Goal: Information Seeking & Learning: Ask a question

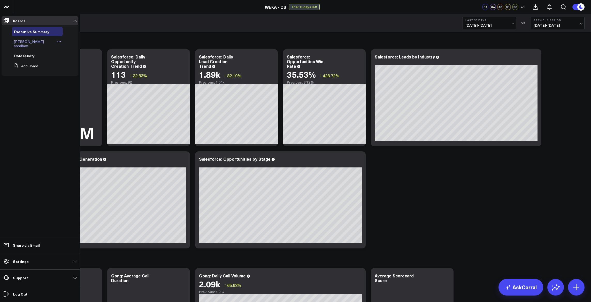
click at [26, 41] on span "[PERSON_NAME] sandbox" at bounding box center [29, 43] width 30 height 9
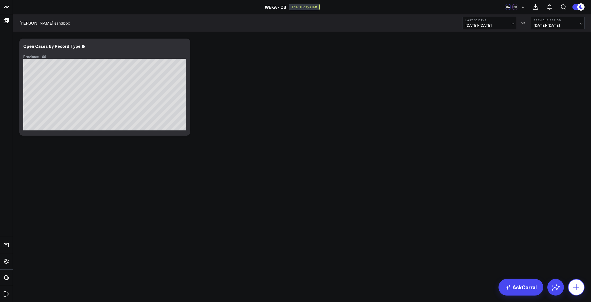
click at [572, 285] on button at bounding box center [576, 287] width 17 height 17
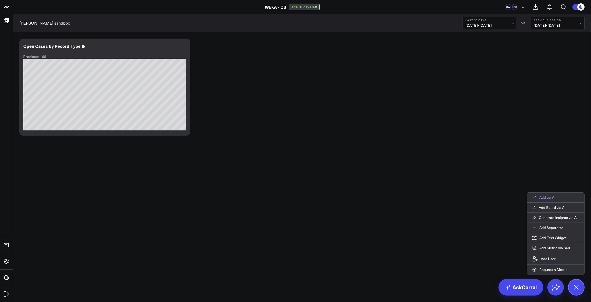
click at [557, 197] on button "Add via AI" at bounding box center [544, 197] width 34 height 10
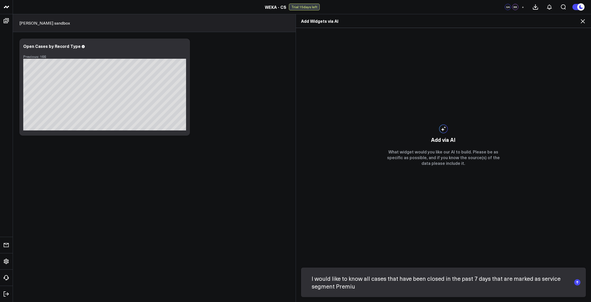
type textarea "I would like to know all cases that have been closed in the past 7 days that ar…"
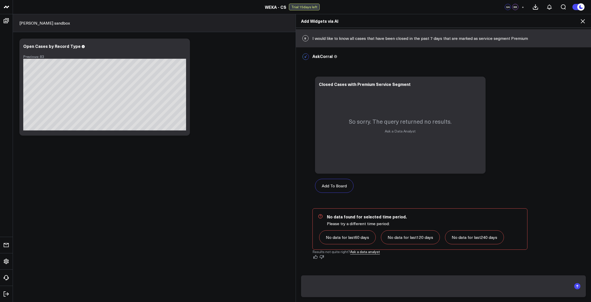
click at [123, 98] on div "Add Widgets via AI B I would like to know all cases that have been closed in th…" at bounding box center [295, 158] width 591 height 288
click at [476, 85] on icon at bounding box center [479, 85] width 6 height 6
click at [458, 134] on button "Edit Widget" at bounding box center [459, 133] width 36 height 5
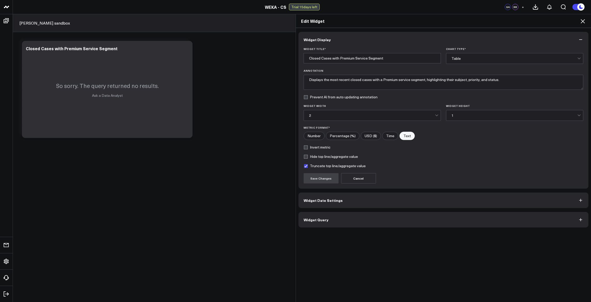
click at [585, 20] on icon at bounding box center [583, 21] width 6 height 6
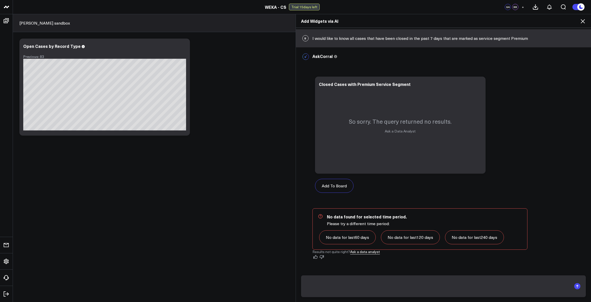
click at [583, 21] on icon at bounding box center [583, 21] width 4 height 4
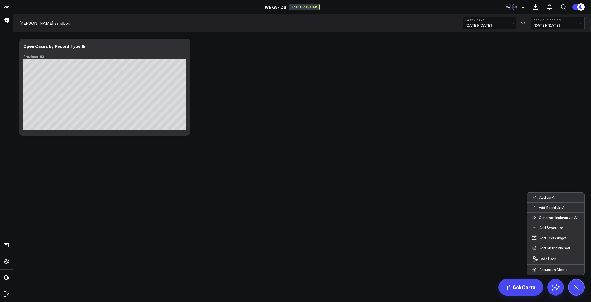
click at [428, 237] on body "WEKA - CS WEKA - CS Trial: 15 days left GA BB + Blake's sandbox Last 7 Days 08/…" at bounding box center [295, 151] width 591 height 302
click at [185, 46] on icon at bounding box center [183, 47] width 6 height 6
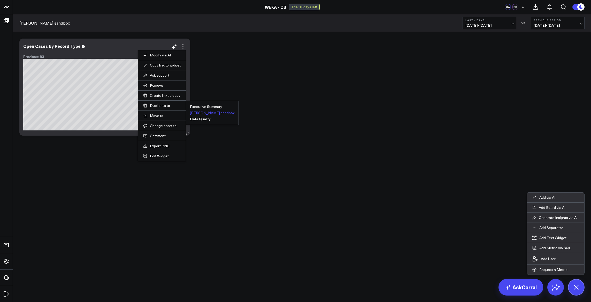
click at [211, 112] on button "[PERSON_NAME] sandbox" at bounding box center [212, 113] width 45 height 4
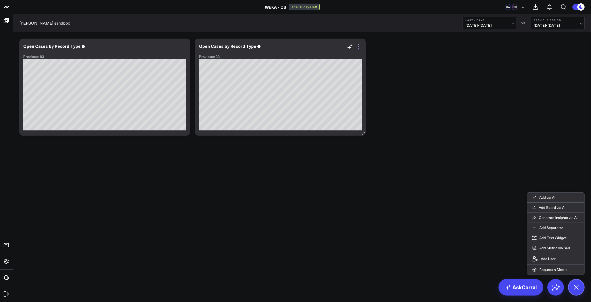
click at [359, 48] on icon at bounding box center [359, 47] width 6 height 6
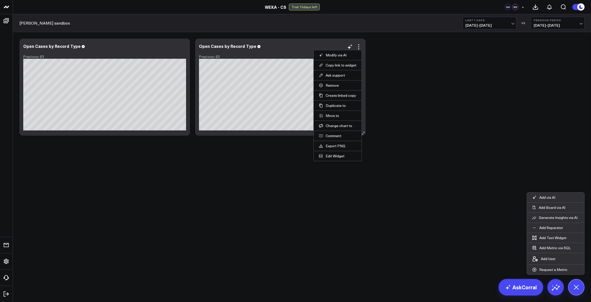
click at [334, 158] on li "Edit Widget" at bounding box center [338, 156] width 48 height 10
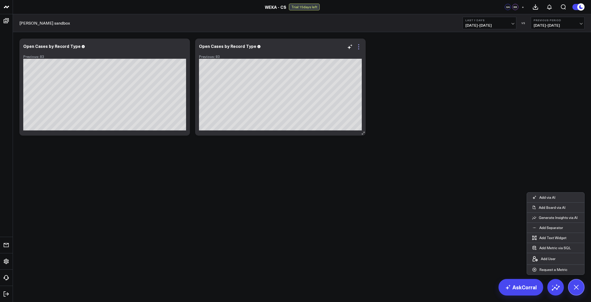
click at [358, 49] on icon at bounding box center [359, 47] width 6 height 6
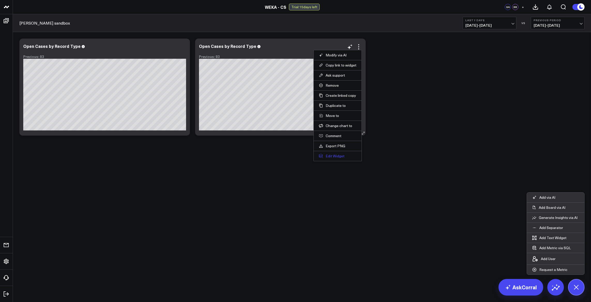
click at [331, 156] on button "Edit Widget" at bounding box center [337, 156] width 37 height 5
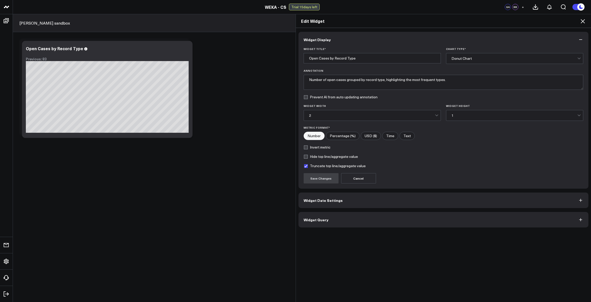
click at [134, 101] on div "Edit Widget Widget Display Widget Title * Open Cases by Record Type Chart Type …" at bounding box center [295, 158] width 591 height 288
click at [108, 97] on div "Edit Widget Widget Display Widget Title * Open Cases by Record Type Chart Type …" at bounding box center [295, 158] width 591 height 288
click at [106, 99] on div "Edit Widget Widget Display Widget Title * Open Cases by Record Type Chart Type …" at bounding box center [295, 158] width 591 height 288
click at [337, 219] on button "Widget Query" at bounding box center [444, 220] width 290 height 16
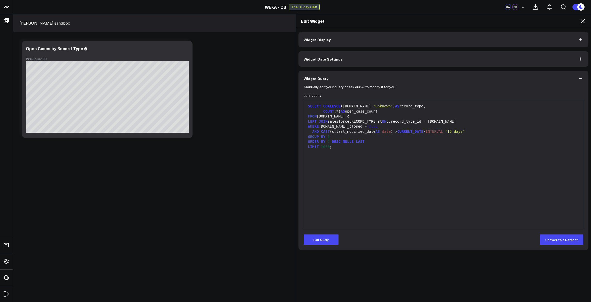
click at [346, 59] on button "Widget Date Settings" at bounding box center [444, 59] width 290 height 16
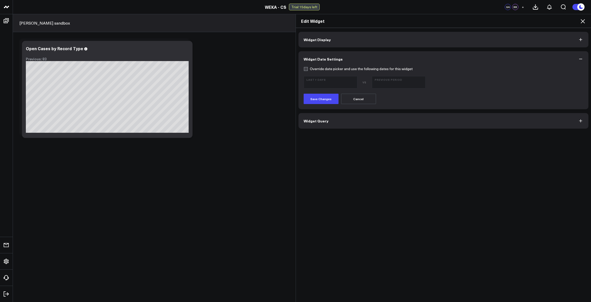
click at [319, 71] on form "Override date picker and use the following dates for this widget Last 7 Days VS…" at bounding box center [444, 85] width 280 height 37
click at [321, 69] on label "Override date picker and use the following dates for this widget" at bounding box center [358, 69] width 109 height 4
click at [308, 69] on input "Override date picker and use the following dates for this widget" at bounding box center [306, 69] width 4 height 4
checkbox input "true"
click at [327, 100] on button "Save Changes" at bounding box center [321, 99] width 35 height 10
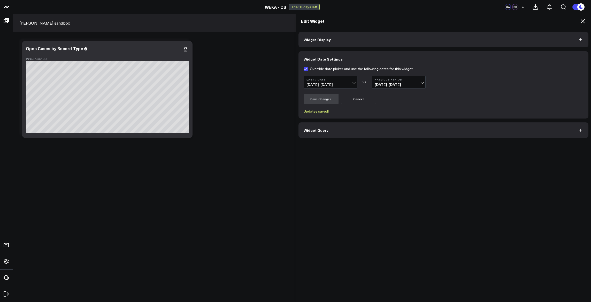
click at [324, 129] on span "Widget Query" at bounding box center [316, 130] width 25 height 4
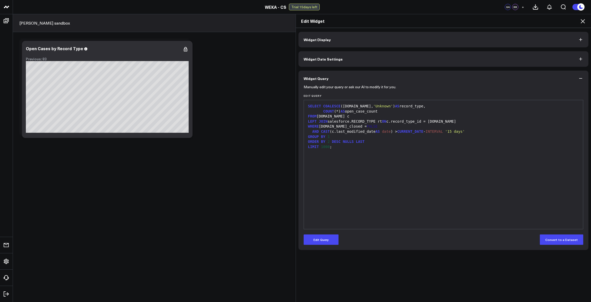
click at [9, 246] on div "Edit Widget Widget Display Widget Date Settings Widget Query Manually edit your…" at bounding box center [295, 158] width 591 height 288
click at [8, 261] on div "Edit Widget Widget Display Widget Date Settings Widget Query Manually edit your…" at bounding box center [295, 158] width 591 height 288
click at [196, 220] on div "Edit Widget Widget Display Widget Date Settings Widget Query Manually edit your…" at bounding box center [295, 158] width 591 height 288
click at [584, 21] on icon at bounding box center [583, 21] width 6 height 6
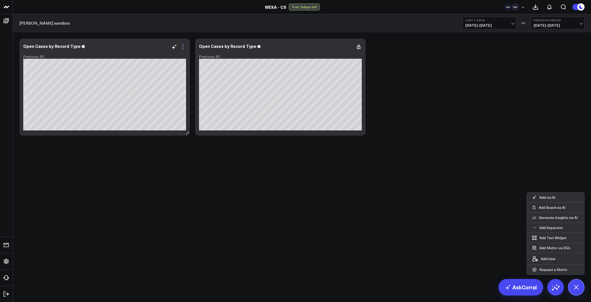
click at [184, 47] on icon at bounding box center [183, 47] width 6 height 6
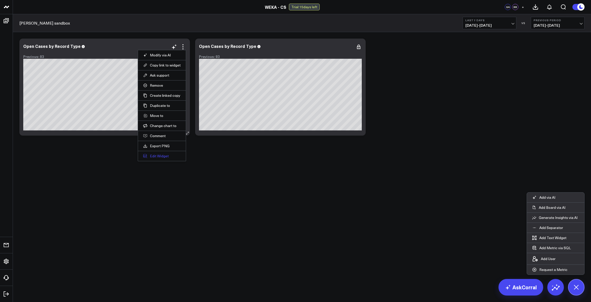
click at [162, 155] on button "Edit Widget" at bounding box center [161, 156] width 37 height 5
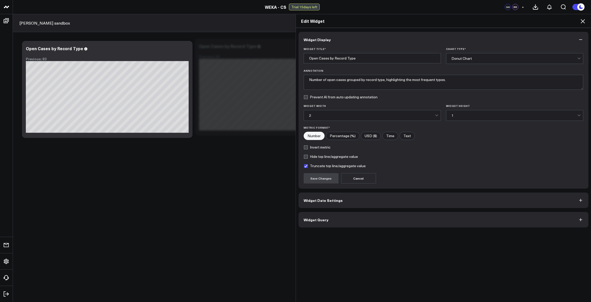
click at [337, 201] on span "Widget Date Settings" at bounding box center [323, 200] width 39 height 4
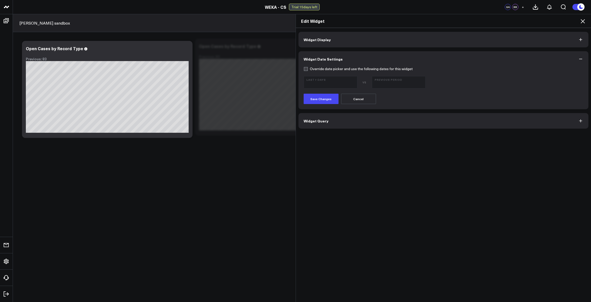
click at [309, 70] on label "Override date picker and use the following dates for this widget" at bounding box center [358, 69] width 109 height 4
click at [308, 70] on input "Override date picker and use the following dates for this widget" at bounding box center [306, 69] width 4 height 4
checkbox input "true"
click at [316, 102] on button "Save Changes" at bounding box center [321, 99] width 35 height 10
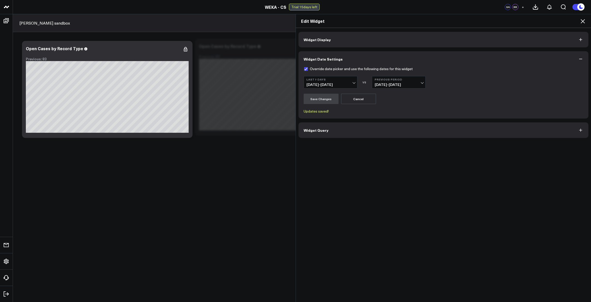
click at [323, 129] on span "Widget Query" at bounding box center [316, 130] width 25 height 4
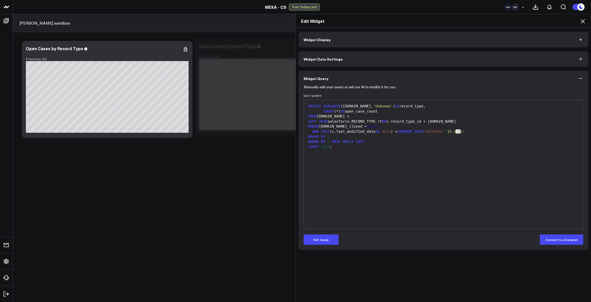
drag, startPoint x: 458, startPoint y: 131, endPoint x: 455, endPoint y: 131, distance: 3.1
click at [455, 131] on span "'15 days'" at bounding box center [456, 131] width 20 height 4
click at [492, 152] on div "SELECT COALESCE (rt.name, 'Unknown' ) AS record_type, COUNT (*) AS open_case_co…" at bounding box center [444, 165] width 274 height 124
click at [325, 243] on button "Edit Query" at bounding box center [321, 239] width 35 height 10
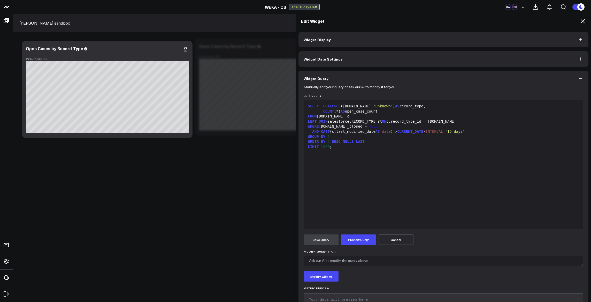
click at [458, 132] on span "'15 days'" at bounding box center [456, 131] width 20 height 4
click at [350, 239] on button "Preview Query" at bounding box center [358, 239] width 35 height 10
click at [318, 238] on button "Save Query" at bounding box center [321, 239] width 35 height 10
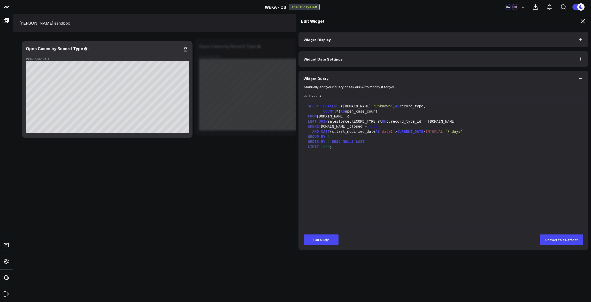
click at [367, 124] on span "FALSE" at bounding box center [372, 126] width 11 height 4
click at [360, 38] on button "Widget Display" at bounding box center [444, 40] width 290 height 16
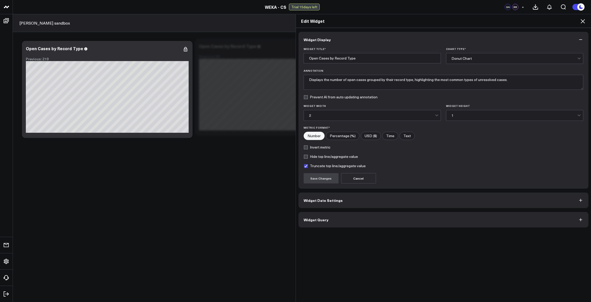
click at [584, 21] on icon at bounding box center [583, 21] width 6 height 6
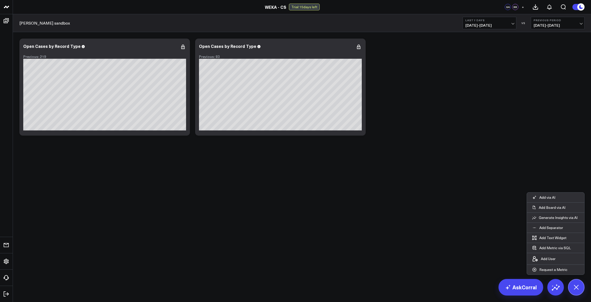
click at [205, 175] on body "WEKA - CS WEKA - CS Trial: 15 days left GA BB + Blake's sandbox Last 7 Days 08/…" at bounding box center [295, 151] width 591 height 302
click at [163, 47] on icon at bounding box center [165, 46] width 5 height 5
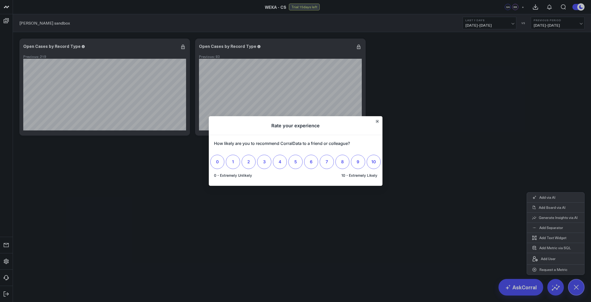
click at [378, 122] on icon "Close" at bounding box center [377, 121] width 3 height 3
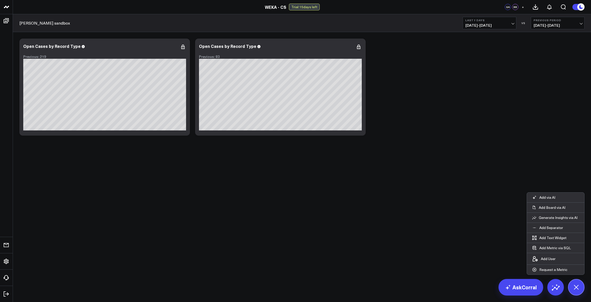
click at [545, 162] on div "Modify via AI Copy link to widget Ask support Remove Create linked copy Executi…" at bounding box center [302, 100] width 579 height 137
click at [358, 47] on icon at bounding box center [359, 47] width 6 height 6
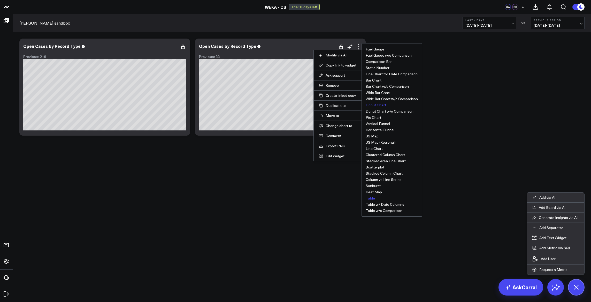
click at [373, 197] on button "Table" at bounding box center [370, 198] width 9 height 4
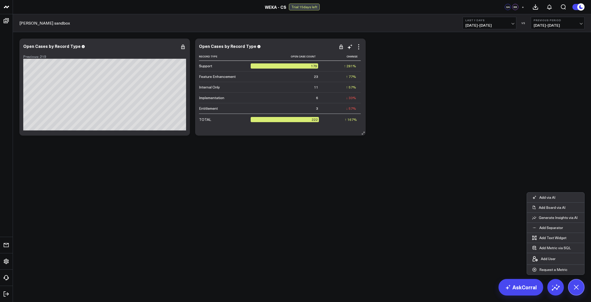
click at [313, 68] on div "179" at bounding box center [284, 65] width 67 height 5
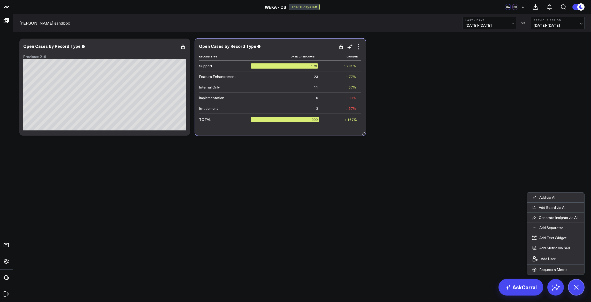
click at [313, 67] on div "179" at bounding box center [284, 65] width 67 height 5
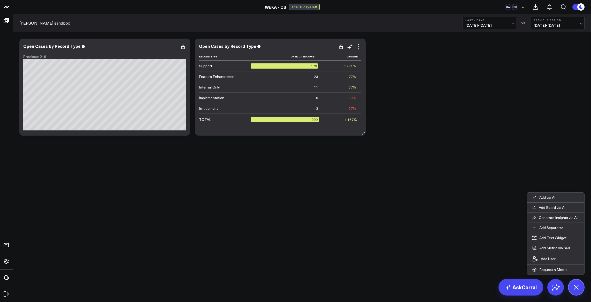
click at [313, 67] on div "179" at bounding box center [284, 65] width 67 height 5
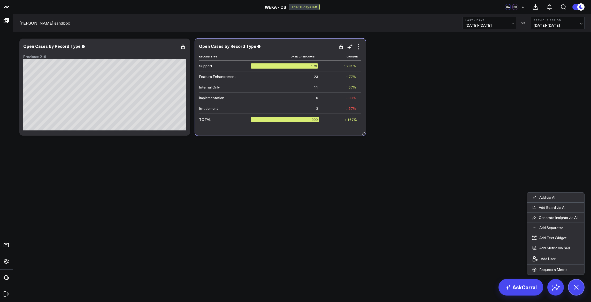
click at [316, 67] on div "179" at bounding box center [284, 65] width 67 height 5
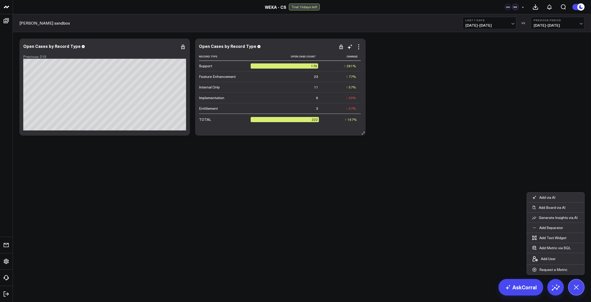
click at [316, 67] on div "179" at bounding box center [284, 65] width 67 height 5
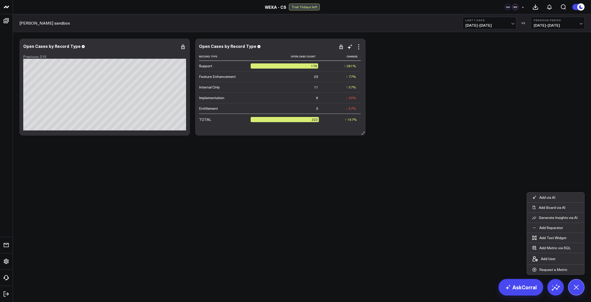
click at [316, 67] on div "179" at bounding box center [284, 65] width 67 height 5
click at [314, 66] on div "179" at bounding box center [284, 65] width 67 height 5
click at [359, 47] on icon at bounding box center [358, 46] width 1 height 1
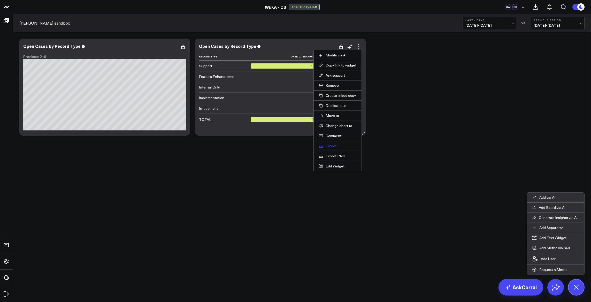
click at [326, 147] on link "Export" at bounding box center [337, 146] width 37 height 5
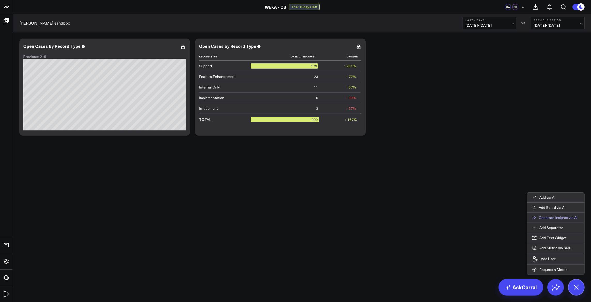
click at [547, 216] on p "Generate Insights via AI" at bounding box center [558, 217] width 39 height 5
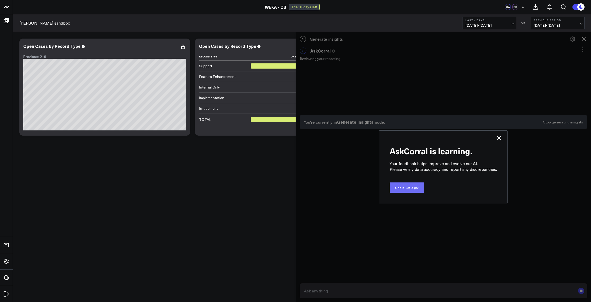
click at [411, 188] on button "Got it. Let's go!" at bounding box center [407, 187] width 34 height 10
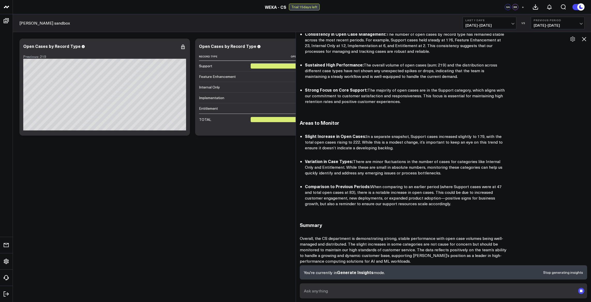
scroll to position [87, 0]
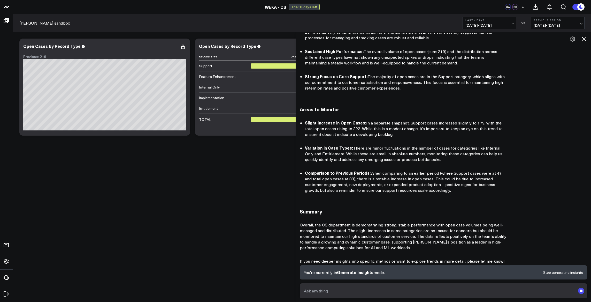
click at [354, 290] on textarea at bounding box center [439, 290] width 273 height 9
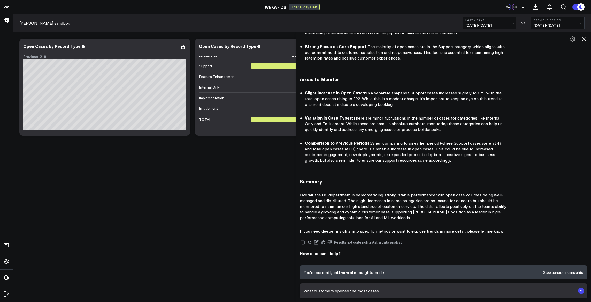
type textarea "what customers opened the most cases?"
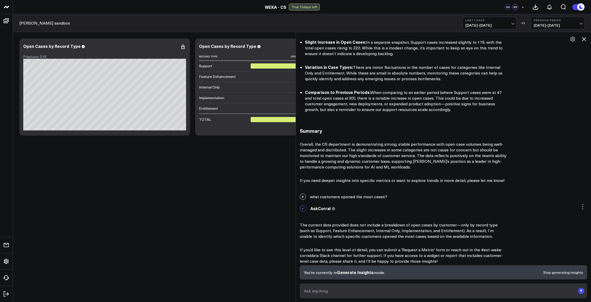
scroll to position [198, 0]
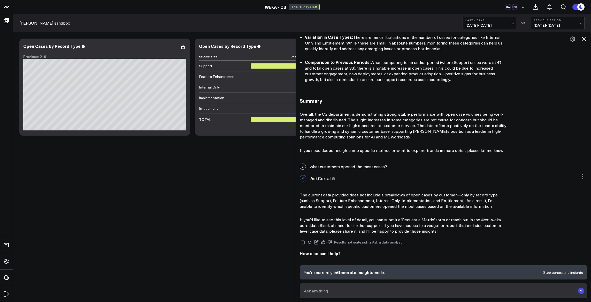
click at [586, 39] on icon at bounding box center [584, 39] width 6 height 6
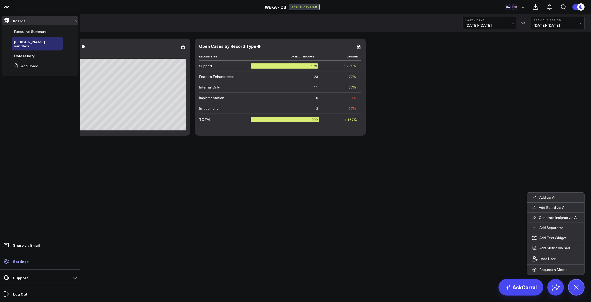
click at [74, 259] on link "Settings" at bounding box center [40, 261] width 77 height 9
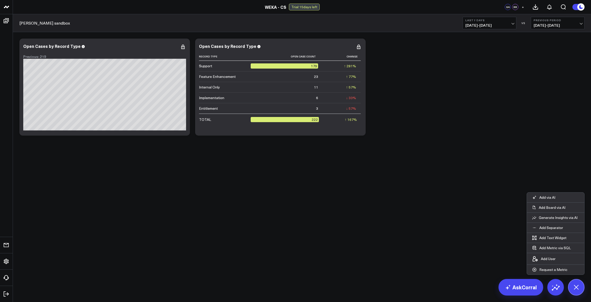
click at [156, 203] on body "WEKA - CS WEKA - CS Trial: 15 days left GA BB + Blake's sandbox Last 7 Days 08/…" at bounding box center [295, 151] width 591 height 302
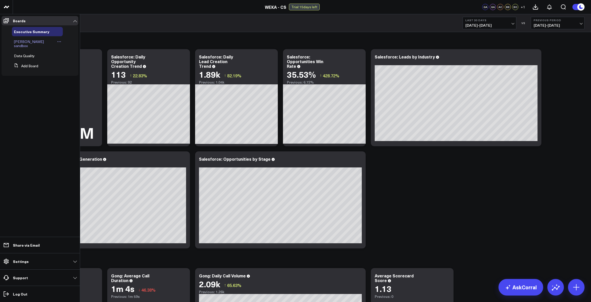
click at [35, 42] on span "[PERSON_NAME] sandbox" at bounding box center [29, 43] width 30 height 9
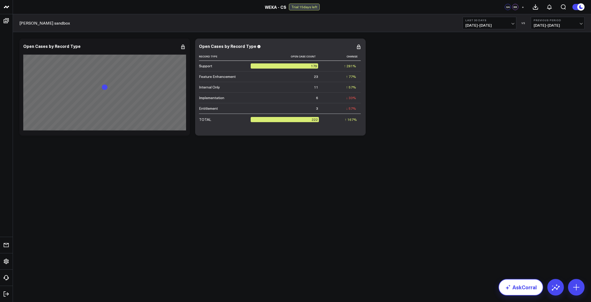
click at [526, 290] on link "AskCorral" at bounding box center [521, 287] width 45 height 17
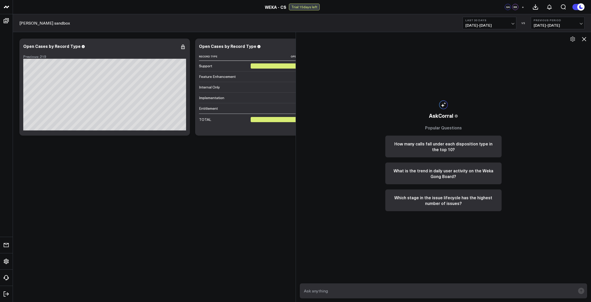
click at [404, 288] on textarea at bounding box center [439, 290] width 273 height 9
type textarea "What data sources do you have access to?"
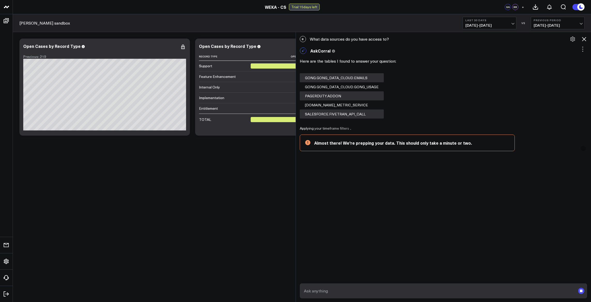
click at [382, 293] on textarea at bounding box center [439, 290] width 273 height 9
type textarea "C"
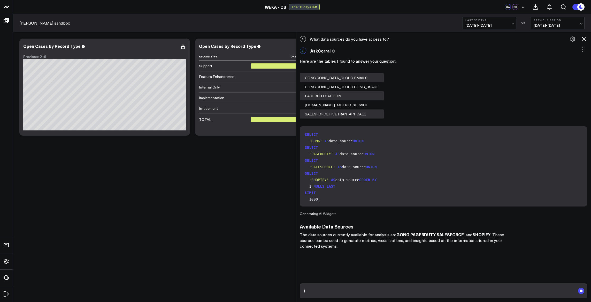
type textarea "I"
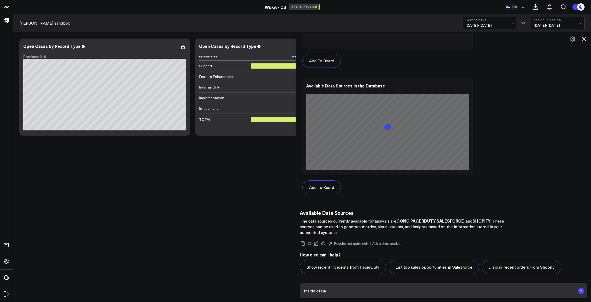
scroll to position [390, 0]
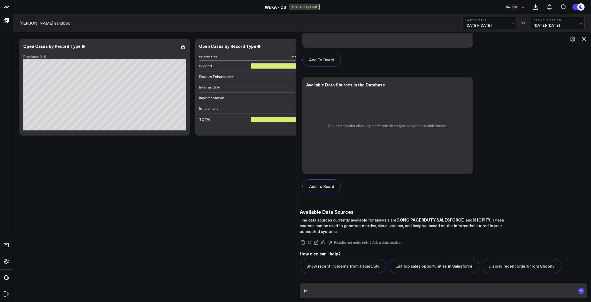
type textarea "I"
type textarea "Show recent incidents in Salesforce"
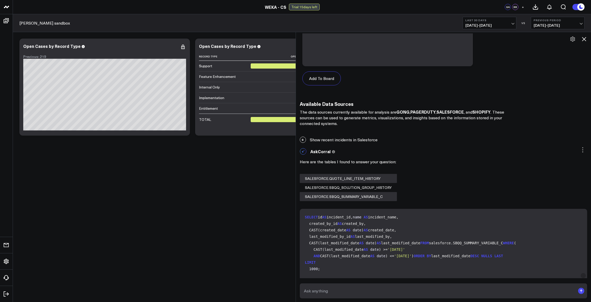
scroll to position [47, 0]
type textarea "Show recent support and internal cases from salesforce"
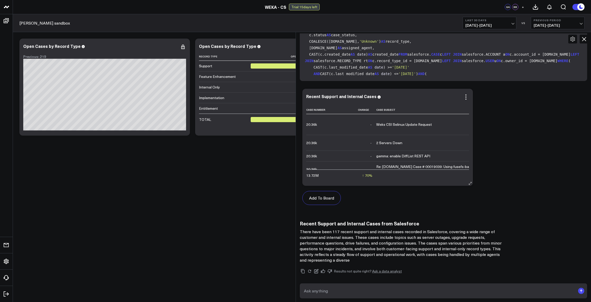
scroll to position [1082, 0]
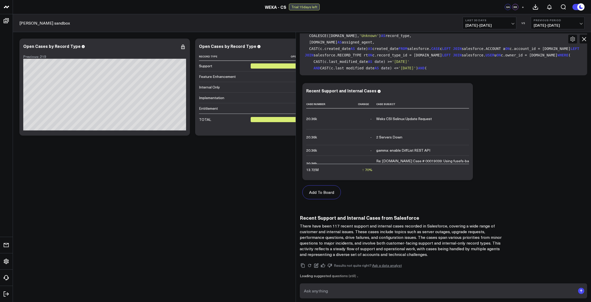
click at [371, 289] on textarea at bounding box center [439, 290] width 273 height 9
click at [468, 92] on icon at bounding box center [466, 91] width 6 height 6
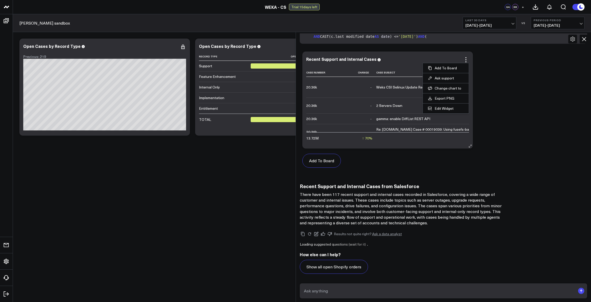
scroll to position [1105, 0]
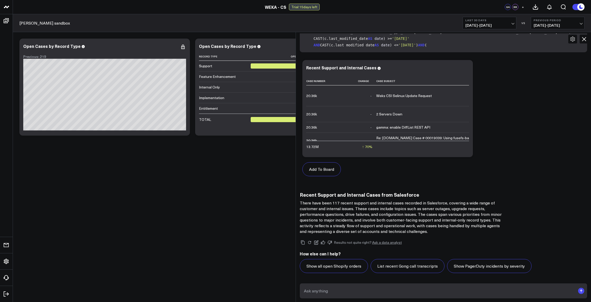
click at [512, 84] on div "Add To Board Executive Summary Blake's sandbox Data Quality Ask support Change …" at bounding box center [444, 120] width 288 height 126
click at [375, 295] on textarea at bounding box center [439, 290] width 273 height 9
click at [377, 292] on textarea at bounding box center [439, 290] width 273 height 9
type textarea "case number is an identifier, not a number to be summed or counted. What proper…"
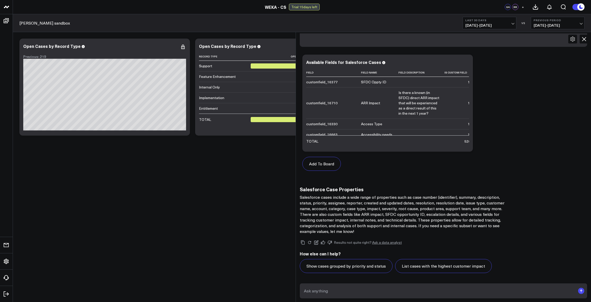
scroll to position [1473, 0]
click at [351, 292] on textarea at bounding box center [439, 290] width 273 height 9
drag, startPoint x: 356, startPoint y: 292, endPoint x: 367, endPoint y: 292, distance: 10.6
click at [357, 292] on textarea "I would like to see all of the cases created in the past 7 days for acco" at bounding box center [439, 290] width 273 height 9
click at [422, 290] on textarea "I would like to see all of the support and internal cases created over the past…" at bounding box center [439, 290] width 273 height 9
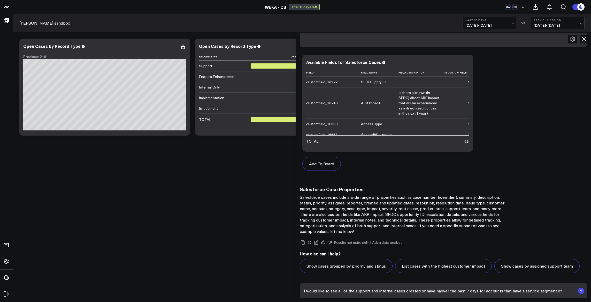
scroll to position [1479, 0]
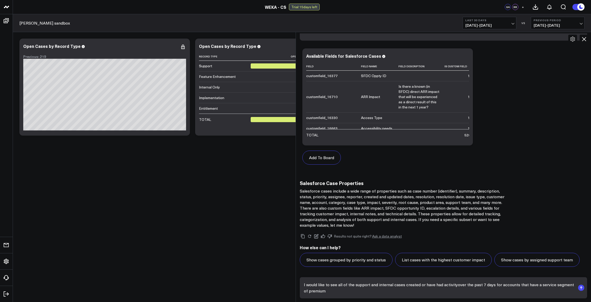
type textarea "I would like to see all of the support and internal cases created or have had a…"
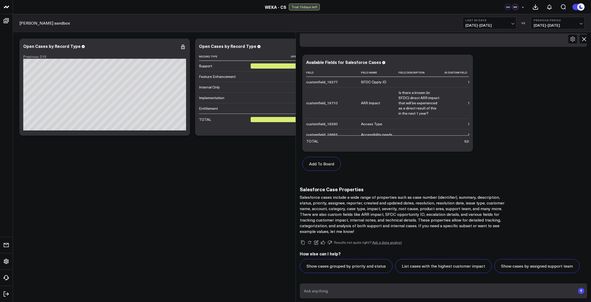
scroll to position [1472, 0]
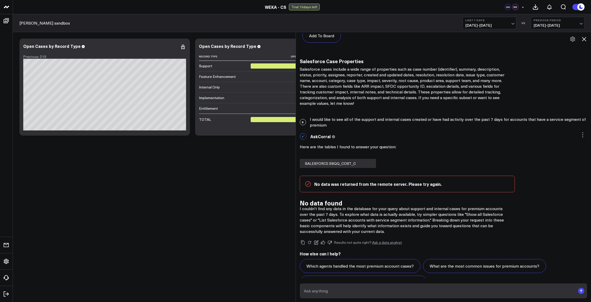
scroll to position [1618, 0]
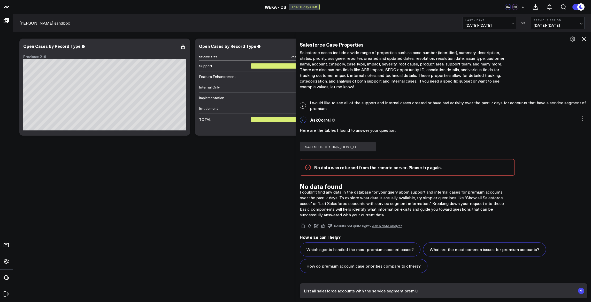
type textarea "List all salesforce accounts with the service segment premium"
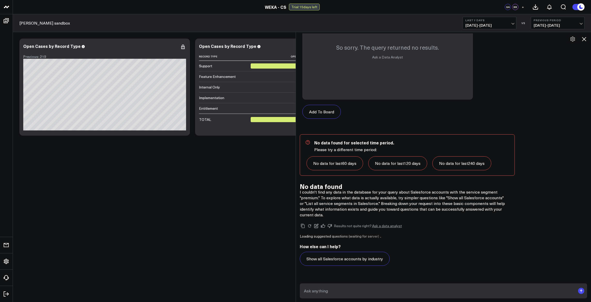
scroll to position [1994, 0]
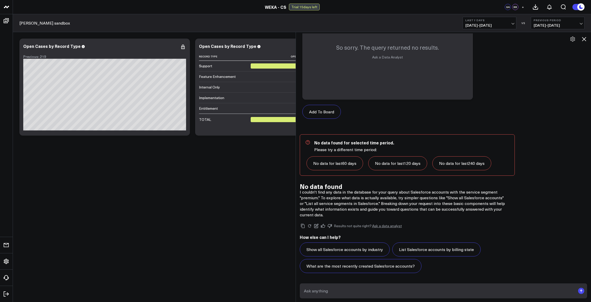
click at [407, 196] on p "I couldn't find any data in the database for your query about Salesforce accoun…" at bounding box center [403, 203] width 207 height 28
click at [364, 287] on textarea at bounding box center [439, 290] width 273 height 9
type textarea "list"
click at [583, 40] on icon at bounding box center [584, 39] width 6 height 6
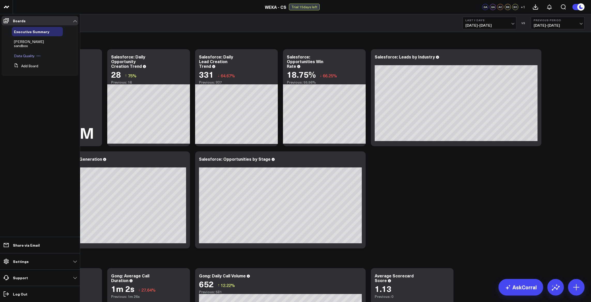
click at [28, 53] on span "Data Quality" at bounding box center [24, 55] width 21 height 5
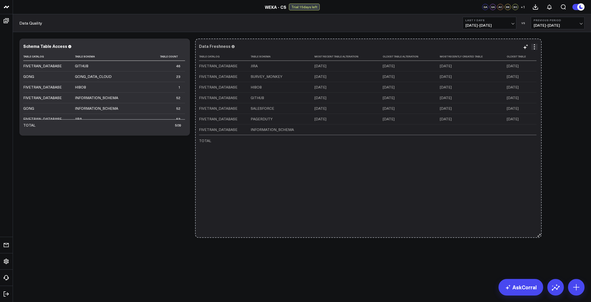
drag, startPoint x: 539, startPoint y: 134, endPoint x: 520, endPoint y: 230, distance: 97.9
click at [540, 243] on div "Modify via AI Copy link to widget Ask support Remove Create linked copy Executi…" at bounding box center [302, 151] width 579 height 239
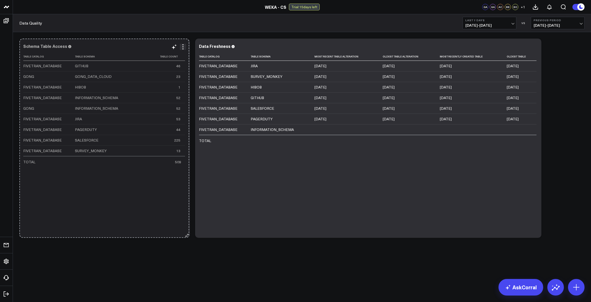
drag, startPoint x: 187, startPoint y: 133, endPoint x: 187, endPoint y: 236, distance: 102.7
click at [187, 236] on icon at bounding box center [188, 235] width 4 height 4
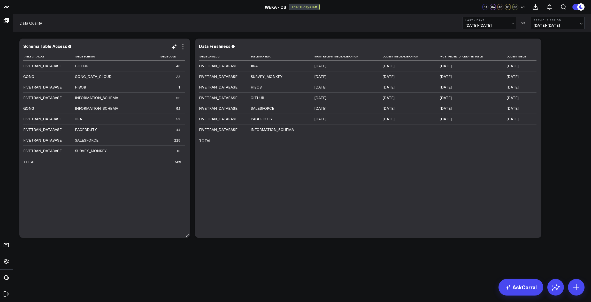
click at [74, 102] on td "FIVETRAN_DATABASE" at bounding box center [49, 97] width 52 height 11
click at [48, 98] on div "FIVETRAN_DATABASE" at bounding box center [42, 97] width 39 height 5
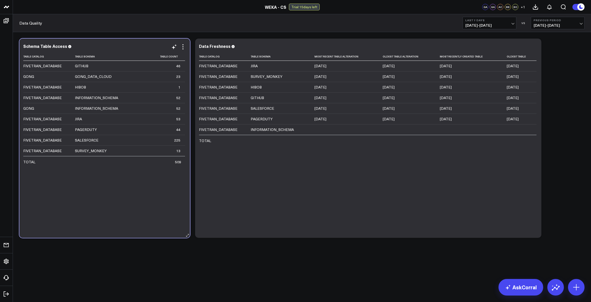
click at [48, 98] on div "FIVETRAN_DATABASE" at bounding box center [42, 97] width 39 height 5
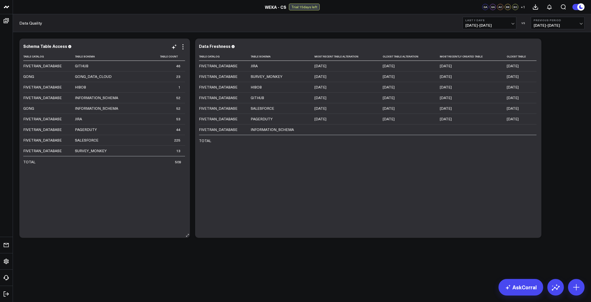
click at [48, 98] on div "FIVETRAN_DATABASE" at bounding box center [42, 97] width 39 height 5
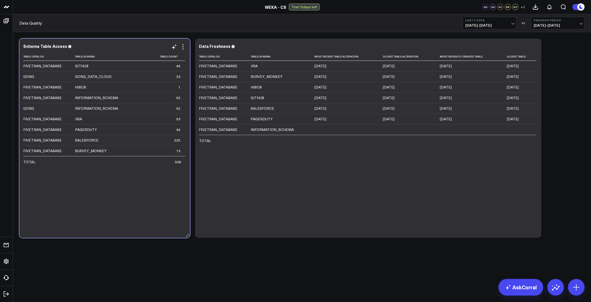
click at [48, 98] on div "FIVETRAN_DATABASE" at bounding box center [42, 97] width 39 height 5
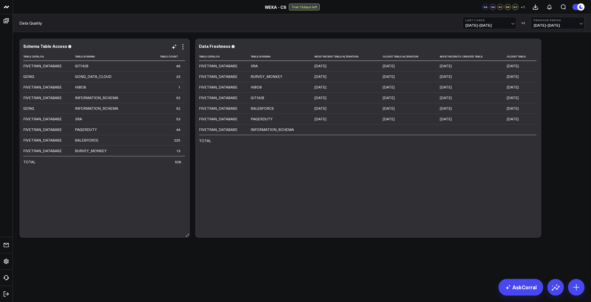
click at [48, 98] on div "FIVETRAN_DATABASE" at bounding box center [42, 97] width 39 height 5
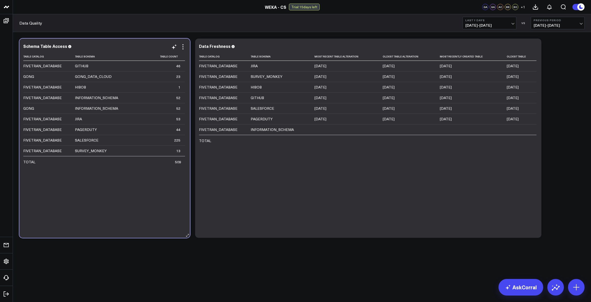
click at [48, 98] on div "FIVETRAN_DATABASE" at bounding box center [42, 97] width 39 height 5
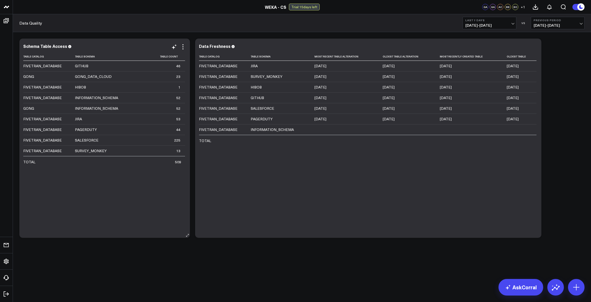
click at [91, 96] on div "INFORMATION_SCHEMA" at bounding box center [96, 97] width 43 height 5
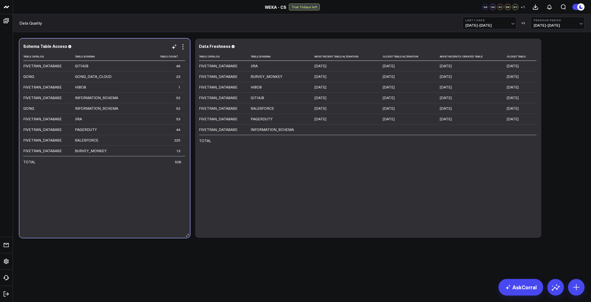
click at [91, 97] on div "INFORMATION_SCHEMA" at bounding box center [96, 97] width 43 height 5
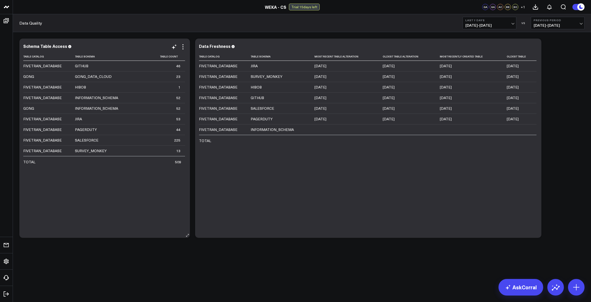
click at [69, 47] on icon at bounding box center [69, 46] width 3 height 3
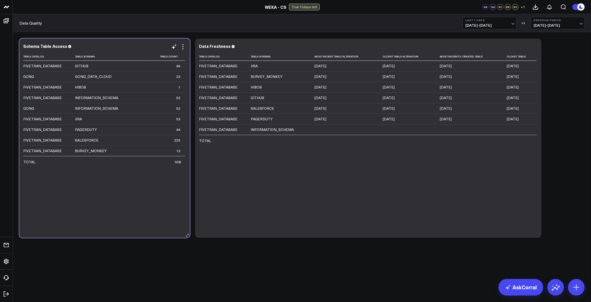
click at [104, 137] on td "SALESFORCE" at bounding box center [111, 140] width 72 height 11
click at [102, 139] on td "SALESFORCE" at bounding box center [111, 140] width 72 height 11
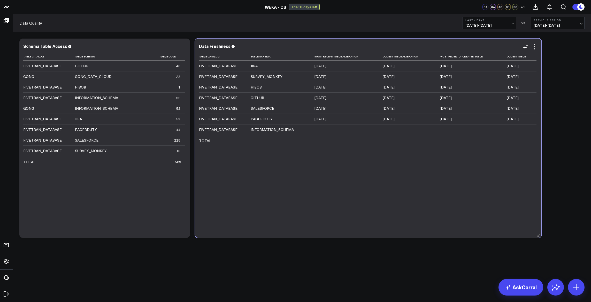
click at [265, 130] on div "INFORMATION_SCHEMA" at bounding box center [272, 129] width 43 height 5
click at [266, 130] on div "INFORMATION_SCHEMA" at bounding box center [272, 129] width 43 height 5
click at [282, 131] on div "INFORMATION_SCHEMA" at bounding box center [272, 129] width 43 height 5
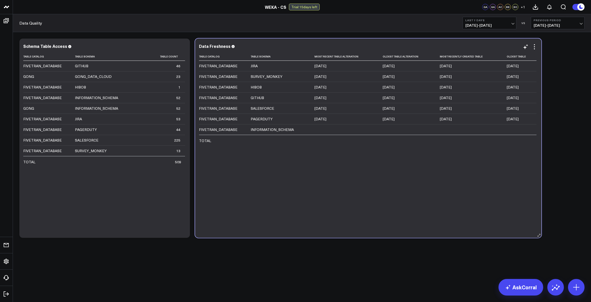
click at [282, 131] on div "INFORMATION_SCHEMA" at bounding box center [272, 129] width 43 height 5
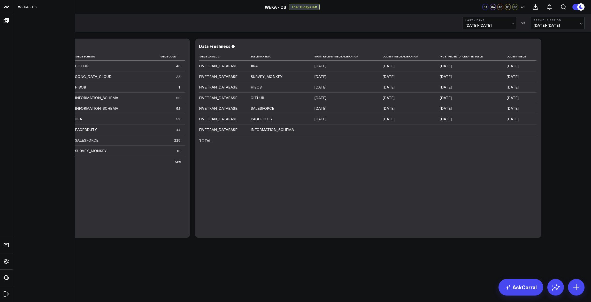
click at [6, 7] on icon at bounding box center [6, 7] width 3 height 2
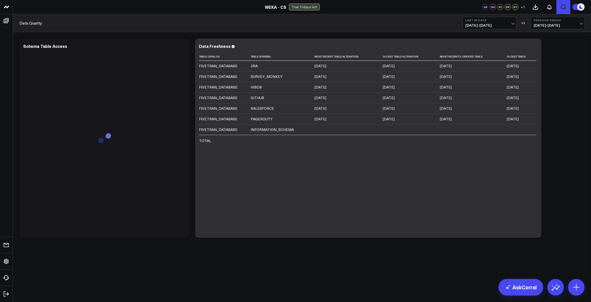
click at [567, 7] on icon "Open search" at bounding box center [564, 7] width 6 height 6
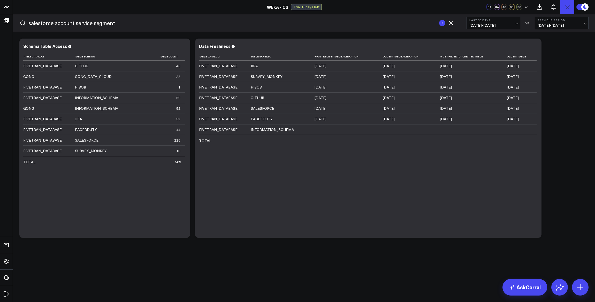
type input "salesforce account service segment"
click at [439, 20] on button "submit" at bounding box center [442, 23] width 6 height 6
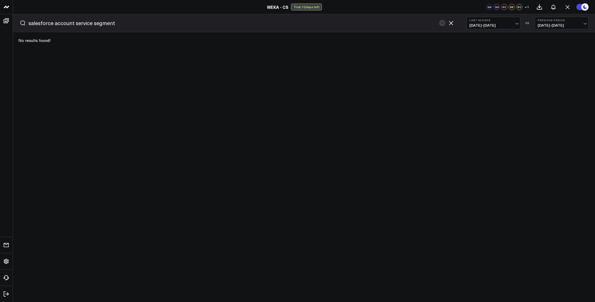
click at [450, 24] on icon "button" at bounding box center [451, 23] width 6 height 6
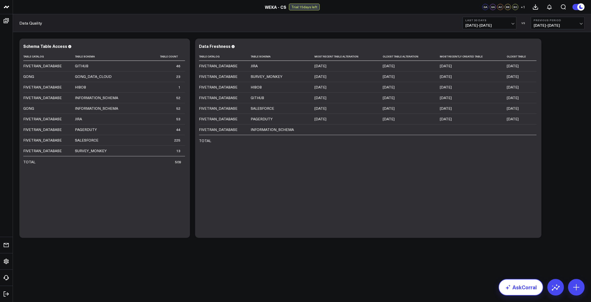
click at [529, 288] on link "AskCorral" at bounding box center [521, 287] width 45 height 17
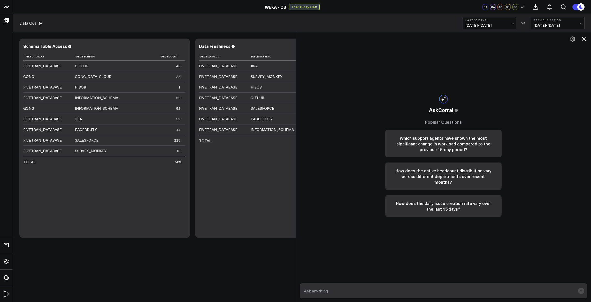
click at [400, 290] on textarea at bounding box center [439, 290] width 273 height 9
type textarea "w"
type textarea "For cases, do you have access to the chatter feed information?"
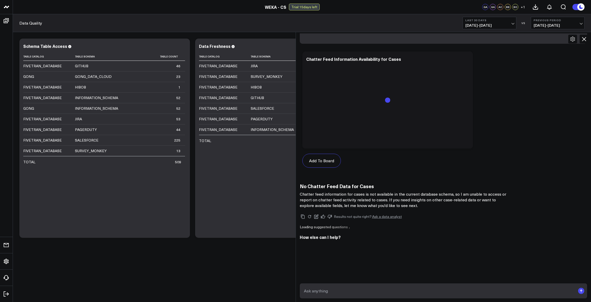
scroll to position [153, 0]
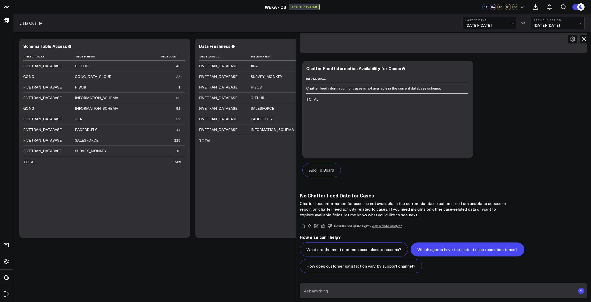
click at [468, 246] on button "Which agents have the fastest case resolution times?" at bounding box center [468, 249] width 114 height 14
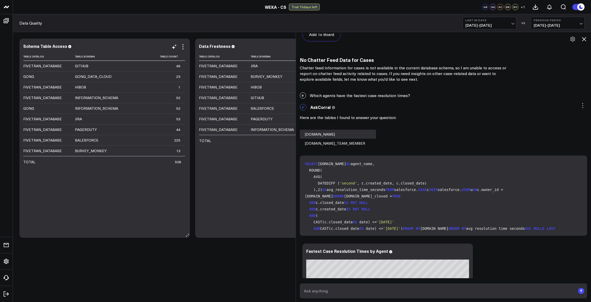
scroll to position [725, 0]
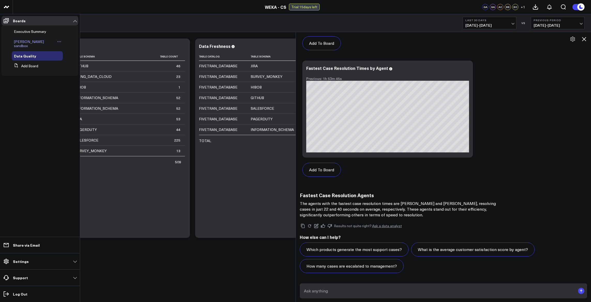
click at [24, 41] on span "[PERSON_NAME] sandbox" at bounding box center [29, 43] width 30 height 9
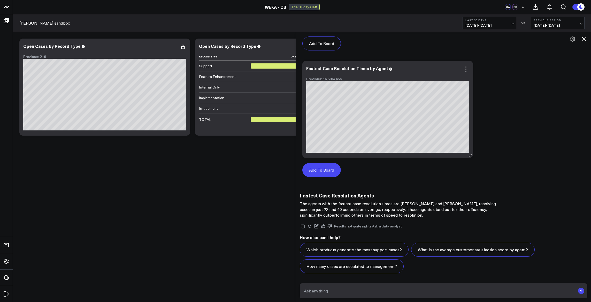
scroll to position [725, 0]
click at [340, 293] on textarea at bounding box center [439, 290] width 273 height 9
drag, startPoint x: 364, startPoint y: 289, endPoint x: 291, endPoint y: 288, distance: 72.9
click at [291, 288] on body "WEKA - CS WEKA - CS Trial: 15 days left GA BB + Blake's sandbox Last 30 Days 07…" at bounding box center [295, 151] width 591 height 302
type textarea "what is the breakdown of account CS Customer Sentiment levels?"
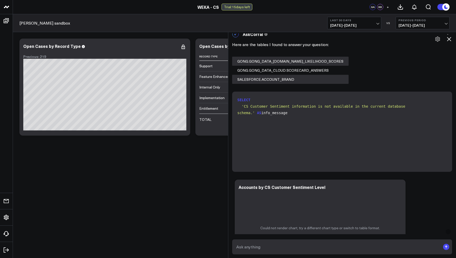
scroll to position [931, 0]
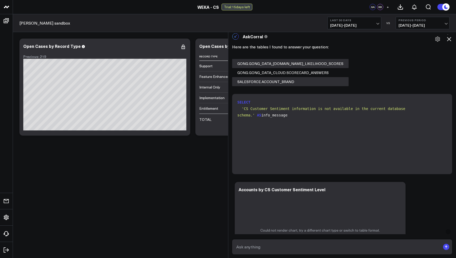
click at [266, 249] on textarea at bounding box center [337, 246] width 205 height 9
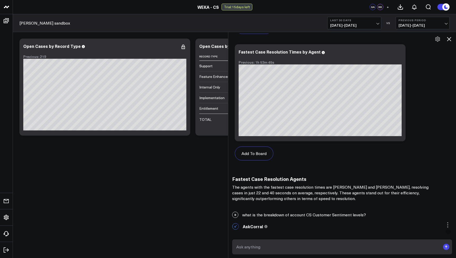
scroll to position [911, 0]
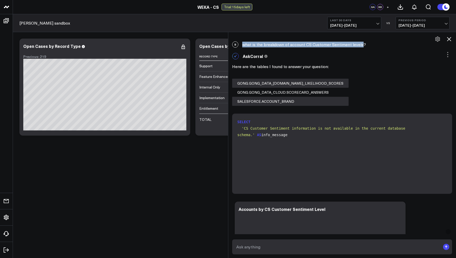
drag, startPoint x: 363, startPoint y: 45, endPoint x: 242, endPoint y: 45, distance: 121.5
click at [242, 45] on div "B what is the breakdown of account CS Customer Sentiment levels?" at bounding box center [342, 44] width 228 height 11
copy div "what is the breakdown of account CS Customer Sentiment levels"
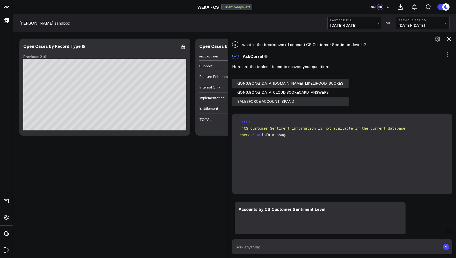
click at [264, 243] on textarea at bounding box center [337, 246] width 205 height 9
paste textarea "what is the breakdown of account CS Customer Sentiment levels"
click at [301, 247] on textarea "what is the breakdown of account CS Customer Sentiment levels" at bounding box center [337, 246] width 205 height 9
type textarea "How many accounts have a custom field for service segment that equals Premium?"
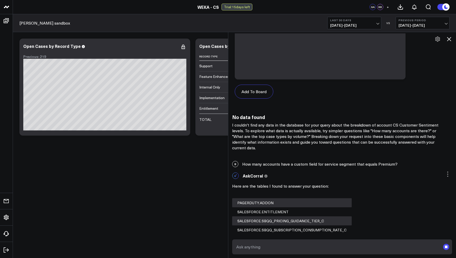
scroll to position [1453, 0]
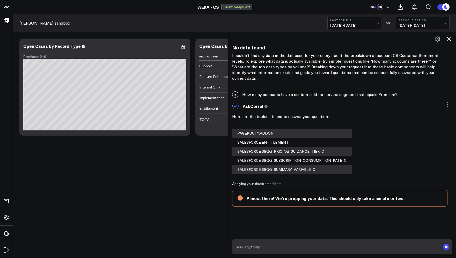
click at [305, 244] on textarea at bounding box center [337, 246] width 205 height 9
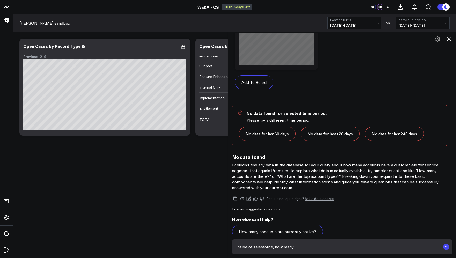
scroll to position [1892, 0]
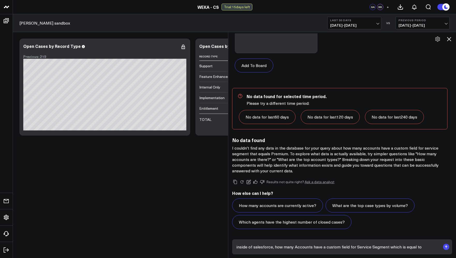
type textarea "inside of salesforce, how many Accounts have a custom field for Service Segment…"
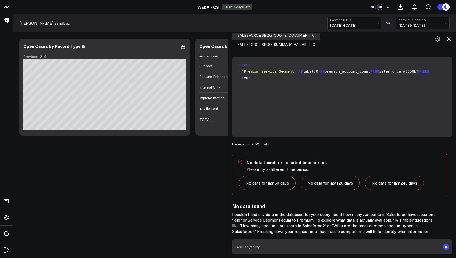
scroll to position [2106, 0]
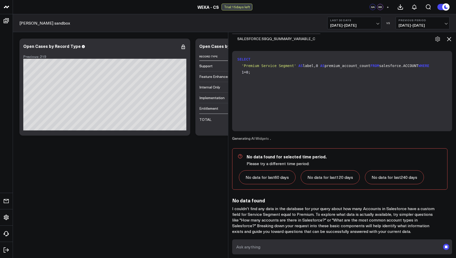
click at [284, 246] on textarea at bounding box center [337, 246] width 205 height 9
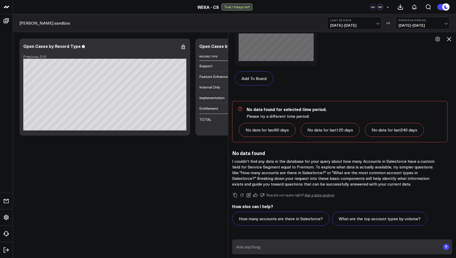
scroll to position [2542, 0]
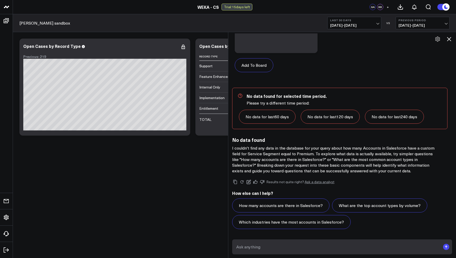
click at [337, 245] on textarea at bounding box center [337, 246] width 205 height 9
drag, startPoint x: 316, startPoint y: 246, endPoint x: 275, endPoint y: 250, distance: 41.3
click at [275, 250] on textarea "how many cases had a jira created" at bounding box center [337, 246] width 205 height 9
type textarea "how many cases were opened in the past week that have a related jira/"
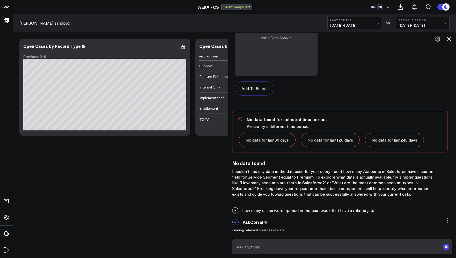
scroll to position [2519, 0]
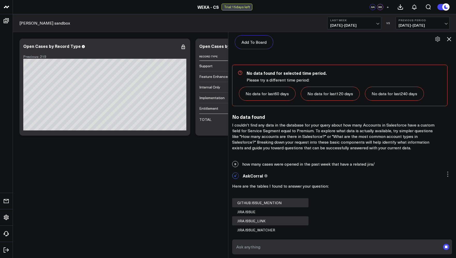
scroll to position [2626, 0]
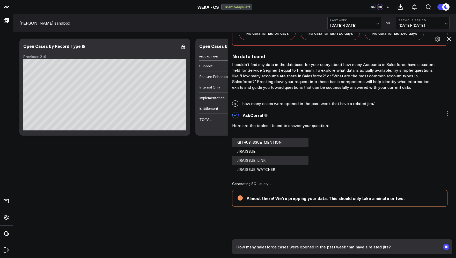
type textarea "How many salesforce cases were opened in the past week that have a related jira?"
click at [445, 246] on rect "submit" at bounding box center [446, 246] width 3 height 3
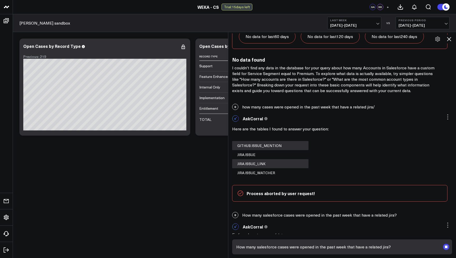
scroll to position [2627, 0]
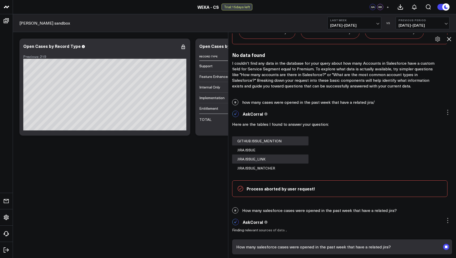
click at [346, 250] on textarea "How many salesforce cases were opened in the past week that have a related jira?" at bounding box center [337, 246] width 205 height 9
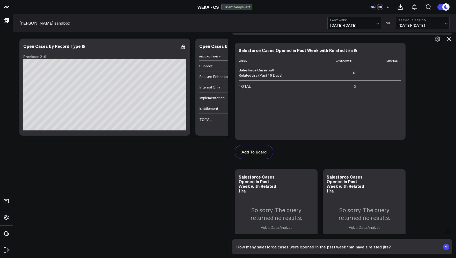
scroll to position [2929, 0]
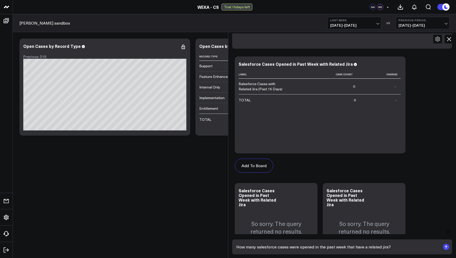
click at [263, 246] on textarea "How many salesforce cases were opened in the past week that have a related jira?" at bounding box center [337, 246] width 205 height 9
click at [261, 248] on textarea "How many salesforce cases were opened in the past week that have a related jira?" at bounding box center [337, 246] width 205 height 9
click at [247, 247] on textarea "How many salesforce cases were opened in the past week that have a related jira?" at bounding box center [337, 246] width 205 height 9
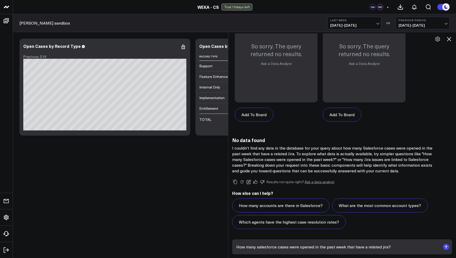
click at [259, 248] on textarea "How many salesforce cases were opened in the past week that have a related jira?" at bounding box center [337, 246] width 205 height 9
click at [261, 248] on textarea "How many salesforce cases were opened in the past week that have a related jira?" at bounding box center [337, 246] width 205 height 9
click at [448, 40] on icon at bounding box center [449, 39] width 4 height 4
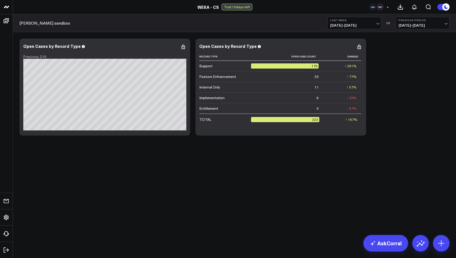
click at [384, 251] on body "WEKA - CS WEKA - CS Trial: 15 days left GA BB + Blake's sandbox Last Week 08/17…" at bounding box center [228, 129] width 456 height 258
click at [385, 245] on link "AskCorral" at bounding box center [385, 243] width 45 height 17
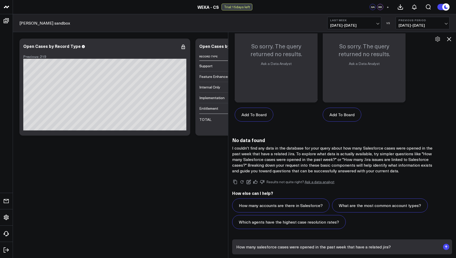
click at [296, 248] on textarea "How many salesforce cases were opened in the past week that have a related jira?" at bounding box center [337, 246] width 205 height 9
click at [262, 250] on textarea "How many salesforce cases were opened in the past week that have a related jira?" at bounding box center [337, 246] width 205 height 9
click at [250, 248] on textarea "How many salesforce cases were opened in the past week that have a related jira?" at bounding box center [337, 246] width 205 height 9
click at [244, 247] on textarea "How many salesforce cases were opened in the past week that have a related jira?" at bounding box center [337, 246] width 205 height 9
click at [243, 247] on textarea "How many salesforce cases were opened in the past week that have a related jira?" at bounding box center [337, 246] width 205 height 9
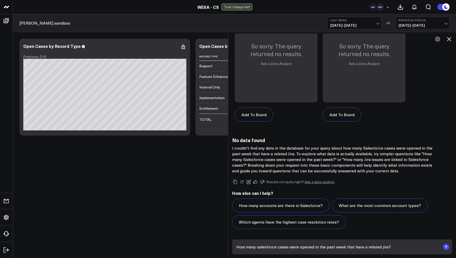
click at [242, 247] on textarea "How many salesforce cases were opened in the past week that have a related jira?" at bounding box center [337, 246] width 205 height 9
click at [242, 246] on textarea "How many salesforce cases were opened in the past week that have a related jira?" at bounding box center [337, 246] width 205 height 9
type textarea "w"
click at [280, 246] on textarea "How much is the" at bounding box center [337, 246] width 205 height 9
drag, startPoint x: 276, startPoint y: 247, endPoint x: 235, endPoint y: 248, distance: 41.4
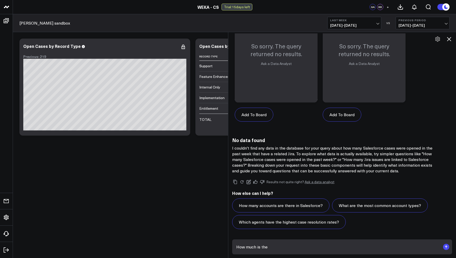
click at [235, 248] on form "How much is the" at bounding box center [342, 246] width 220 height 15
click at [283, 245] on textarea "How much is the" at bounding box center [337, 246] width 205 height 9
drag, startPoint x: 282, startPoint y: 247, endPoint x: 232, endPoint y: 246, distance: 49.2
click at [232, 246] on div "How much is the" at bounding box center [342, 246] width 228 height 23
click at [302, 242] on form "How much is the" at bounding box center [342, 246] width 220 height 15
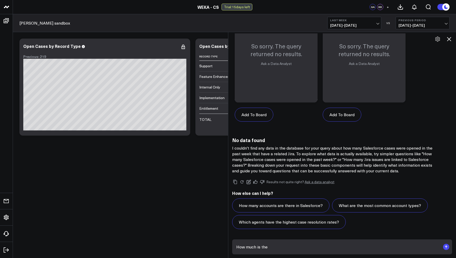
drag, startPoint x: 247, startPoint y: 242, endPoint x: 237, endPoint y: 241, distance: 10.2
click at [237, 241] on form "How much is the" at bounding box center [342, 246] width 220 height 15
click at [256, 245] on textarea "How much is the" at bounding box center [337, 246] width 205 height 9
click at [257, 245] on textarea "How much is the" at bounding box center [337, 246] width 205 height 9
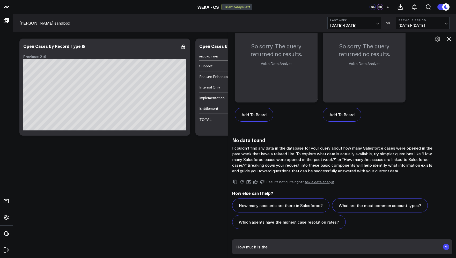
click at [257, 245] on textarea "How much is the" at bounding box center [337, 246] width 205 height 9
click at [275, 247] on textarea "How much is the" at bounding box center [337, 246] width 205 height 9
click at [277, 247] on textarea "How much is the" at bounding box center [337, 246] width 205 height 9
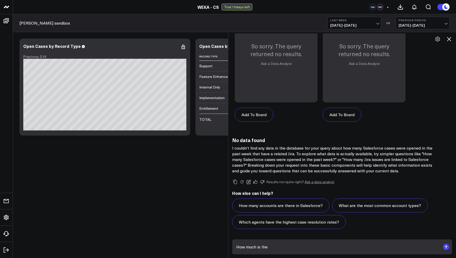
click at [393, 184] on div "Results not quite right? Ask a data analyst" at bounding box center [342, 182] width 220 height 6
click at [275, 249] on textarea "How much is the" at bounding box center [337, 246] width 205 height 9
click at [275, 248] on textarea "How much is the" at bounding box center [337, 246] width 205 height 9
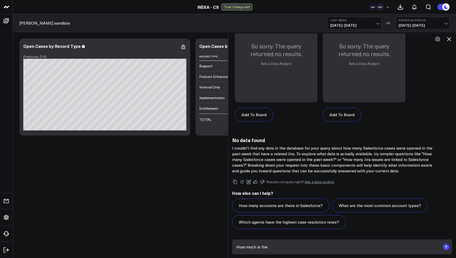
click at [275, 248] on textarea "How much is the" at bounding box center [337, 246] width 205 height 9
type textarea "\"
type textarea "a"
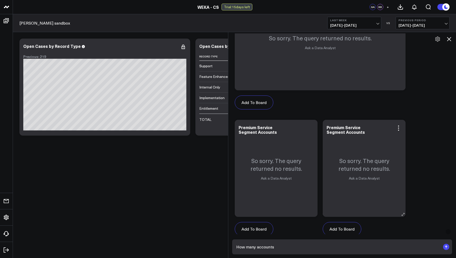
scroll to position [2423, 0]
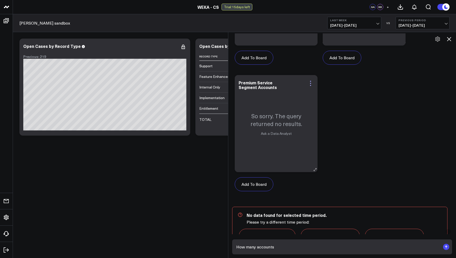
type textarea "How many accounts"
click at [312, 82] on icon at bounding box center [310, 83] width 6 height 6
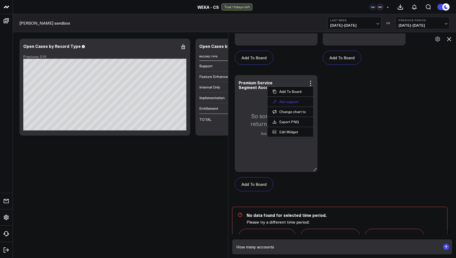
click at [292, 102] on button "Ask support" at bounding box center [290, 101] width 36 height 5
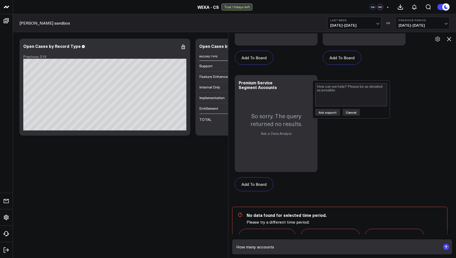
click at [347, 112] on button "Cancel" at bounding box center [350, 112] width 17 height 7
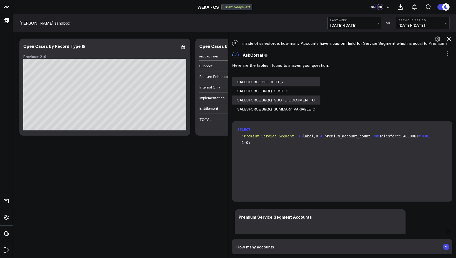
scroll to position [2017, 0]
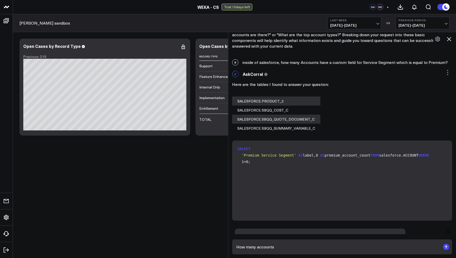
click at [446, 72] on icon at bounding box center [447, 72] width 6 height 6
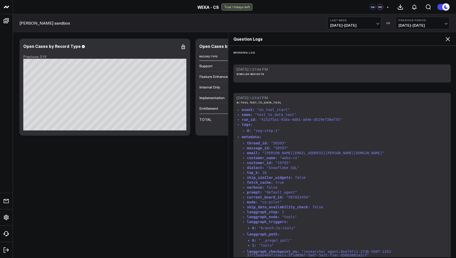
click at [448, 39] on icon at bounding box center [447, 39] width 6 height 6
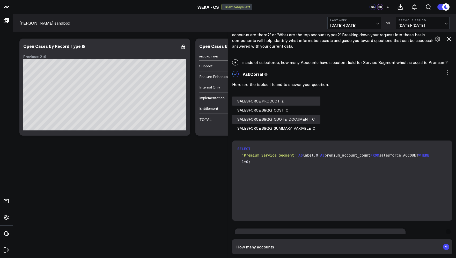
click at [445, 73] on icon at bounding box center [447, 72] width 6 height 6
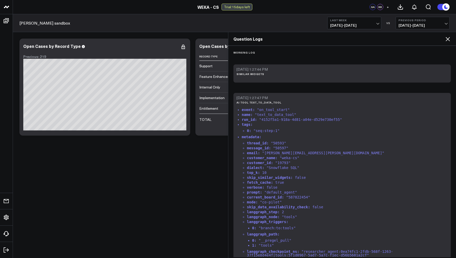
click at [447, 39] on icon at bounding box center [447, 39] width 6 height 6
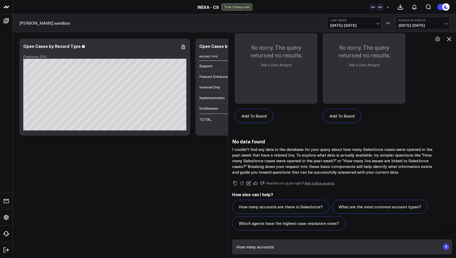
scroll to position [3106, 0]
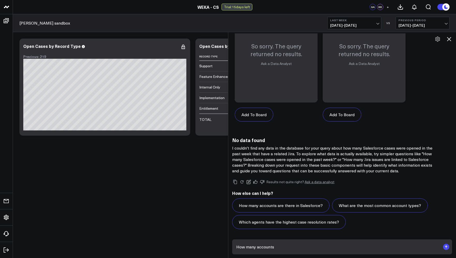
click at [322, 182] on link "Ask a data analyst" at bounding box center [319, 182] width 30 height 4
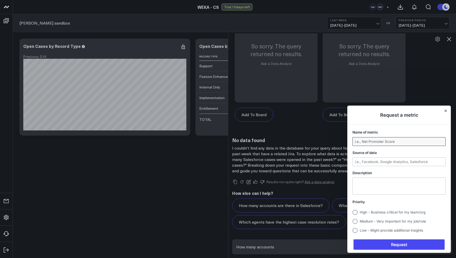
click at [376, 143] on input "Name of metric" at bounding box center [398, 141] width 93 height 8
type input "Linked Jiras"
click at [367, 163] on input "Source of data" at bounding box center [398, 161] width 93 height 8
type input "Salesforce"
click at [10, 220] on div at bounding box center [228, 129] width 456 height 258
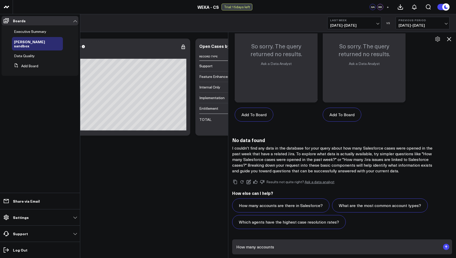
click at [7, 218] on icon at bounding box center [6, 217] width 6 height 6
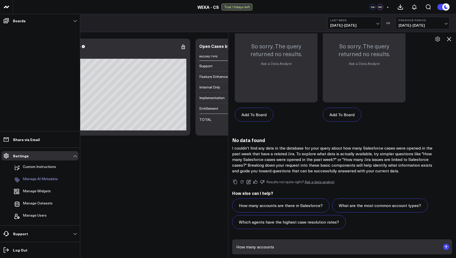
click at [45, 178] on p "Manage AI Metadata" at bounding box center [40, 180] width 35 height 6
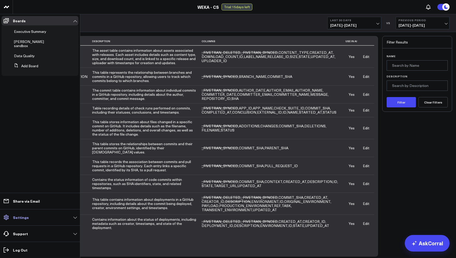
click at [62, 219] on link "Settings" at bounding box center [40, 217] width 77 height 9
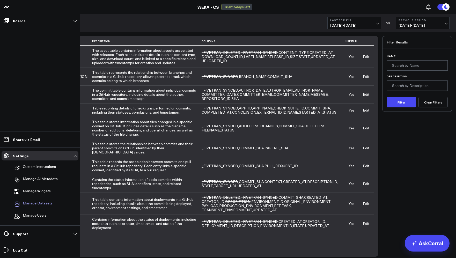
click at [41, 201] on span "Manage Datasets" at bounding box center [38, 204] width 30 height 6
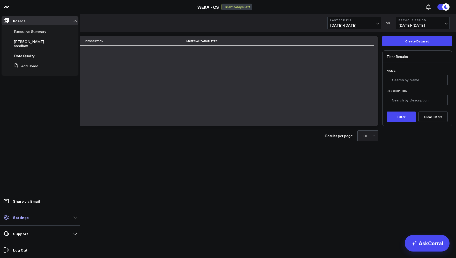
click at [44, 216] on link "Settings" at bounding box center [40, 217] width 77 height 9
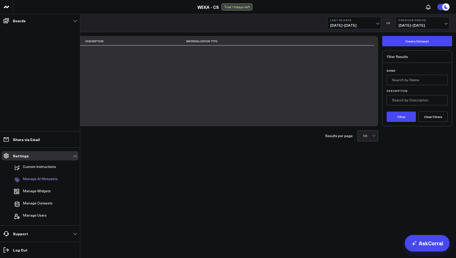
click at [46, 178] on p "Manage AI Metadata" at bounding box center [40, 180] width 35 height 6
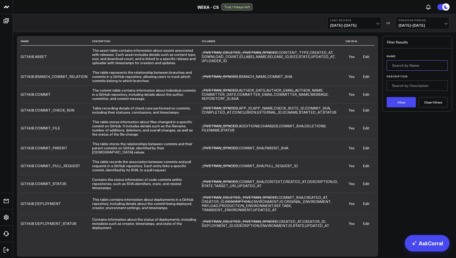
click at [405, 65] on input "Name" at bounding box center [416, 65] width 61 height 10
click at [405, 107] on button "Filter" at bounding box center [400, 102] width 29 height 10
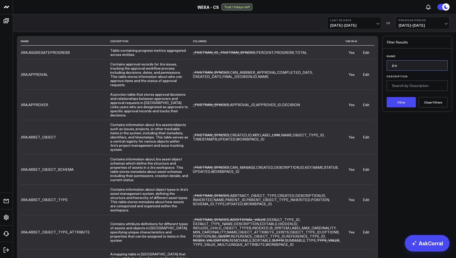
drag, startPoint x: 404, startPoint y: 65, endPoint x: 367, endPoint y: 64, distance: 37.0
click at [367, 64] on div "Name Description Columns Use in AI JIRA.AGGREGATEPROGRESS Table containing prog…" at bounding box center [234, 196] width 435 height 320
type input "zagile"
click at [386, 97] on button "Filter" at bounding box center [400, 102] width 29 height 10
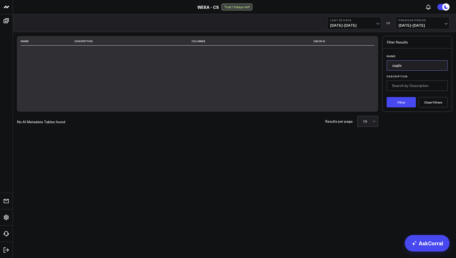
drag, startPoint x: 413, startPoint y: 66, endPoint x: 371, endPoint y: 63, distance: 42.8
click at [371, 63] on div "Name Description Columns Use in AI No AI Metadata Tables found Results per page…" at bounding box center [234, 74] width 435 height 76
type input "s"
click at [386, 97] on button "Filter" at bounding box center [400, 102] width 29 height 10
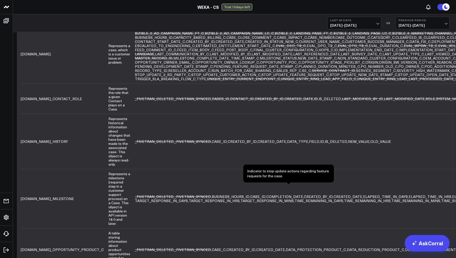
scroll to position [54, 0]
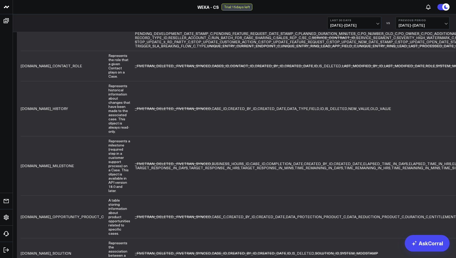
click at [357, 48] on span "UNIQUE_ENTRY_RING_LEAD_LAST_PROCESSED_DATE_C" at bounding box center [407, 45] width 101 height 5
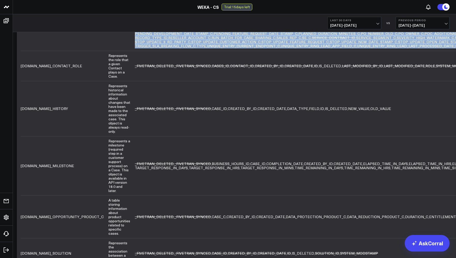
click at [357, 48] on span "UNIQUE_ENTRY_RING_LEAD_LAST_PROCESSED_DATE_C" at bounding box center [407, 45] width 101 height 5
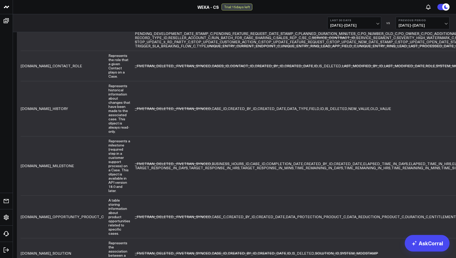
drag, startPoint x: 178, startPoint y: 66, endPoint x: 208, endPoint y: 66, distance: 30.3
click at [208, 19] on span "FEED_ITEM_BODY_C" at bounding box center [195, 16] width 37 height 5
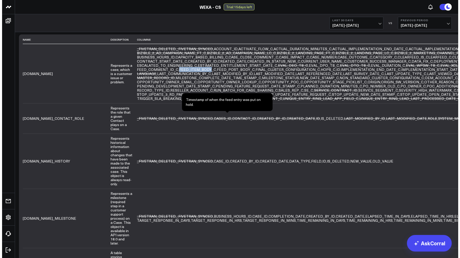
scroll to position [0, 0]
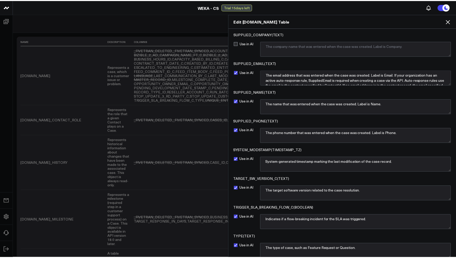
scroll to position [5135, 0]
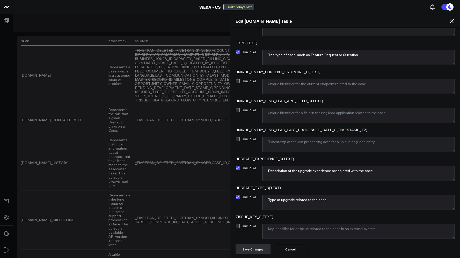
click at [289, 249] on button "Cancel" at bounding box center [290, 249] width 35 height 10
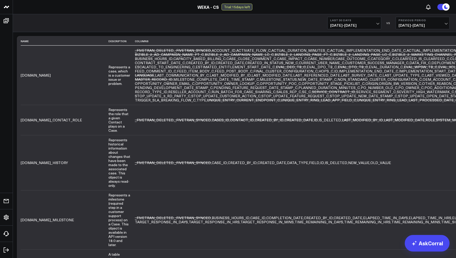
drag, startPoint x: 409, startPoint y: 68, endPoint x: 388, endPoint y: 66, distance: 21.0
type input "zissue"
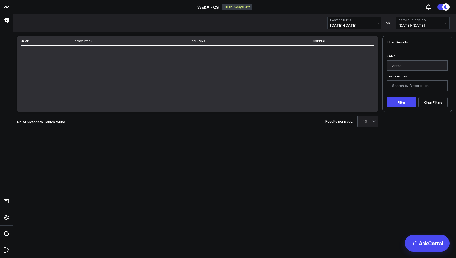
click at [436, 103] on button "Clear Filters" at bounding box center [432, 102] width 29 height 10
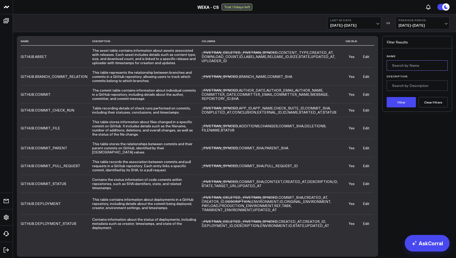
click at [411, 65] on input "Name" at bounding box center [416, 65] width 61 height 10
type input "case"
click at [396, 103] on button "Filter" at bounding box center [400, 102] width 29 height 10
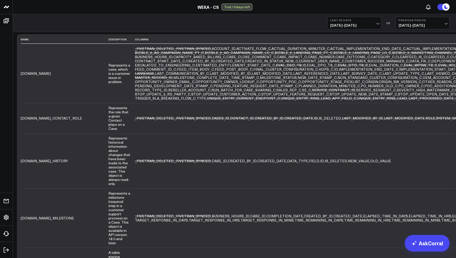
scroll to position [0, 0]
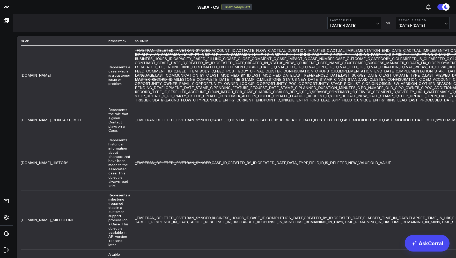
drag, startPoint x: 423, startPoint y: 65, endPoint x: 355, endPoint y: 64, distance: 68.3
click at [355, 64] on div "Name Description Columns Use in AI [DOMAIN_NAME] Represents a case, which is a …" at bounding box center [234, 236] width 435 height 400
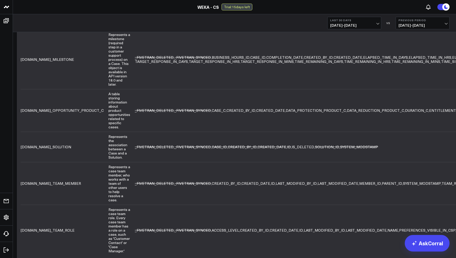
scroll to position [43, 0]
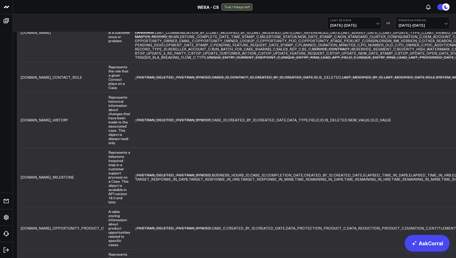
type input "account"
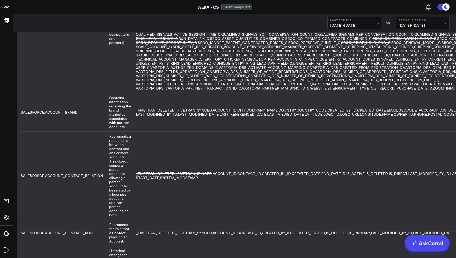
scroll to position [0, 0]
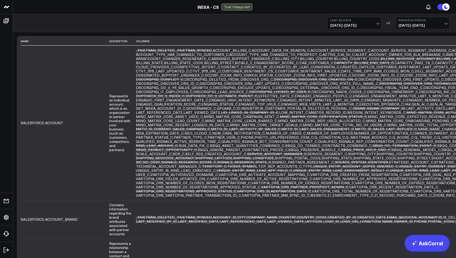
click at [278, 73] on span "CUSTOMER_SENTIMENT_SALES_C" at bounding box center [309, 71] width 62 height 5
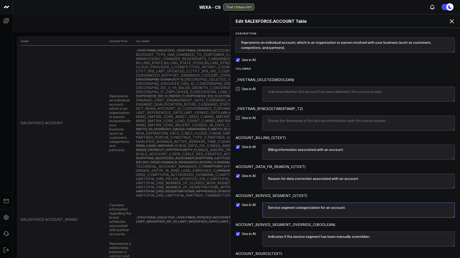
drag, startPoint x: 360, startPoint y: 209, endPoint x: 266, endPoint y: 208, distance: 94.7
click at [266, 208] on textarea "Service segment categorization for an account." at bounding box center [358, 209] width 192 height 15
click at [453, 19] on icon at bounding box center [451, 21] width 6 height 6
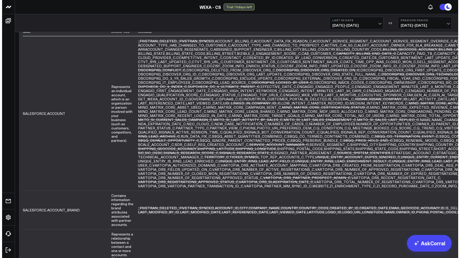
scroll to position [158, 0]
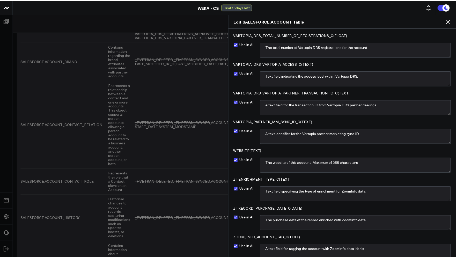
scroll to position [6930, 0]
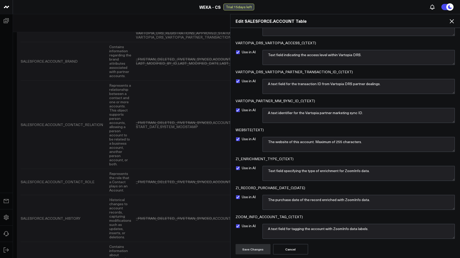
click at [454, 21] on icon at bounding box center [451, 21] width 6 height 6
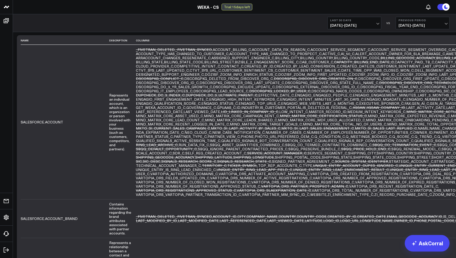
scroll to position [0, 0]
click at [277, 73] on span "CUSTOMER_SENTIMENT_CS_C" at bounding box center [250, 71] width 56 height 5
drag, startPoint x: 265, startPoint y: 91, endPoint x: 317, endPoint y: 92, distance: 52.0
click at [277, 73] on span "CUSTOMER_SENTIMENT_CS_C" at bounding box center [250, 71] width 56 height 5
copy span "CUSTOMER_SENTIMENT_CS_C"
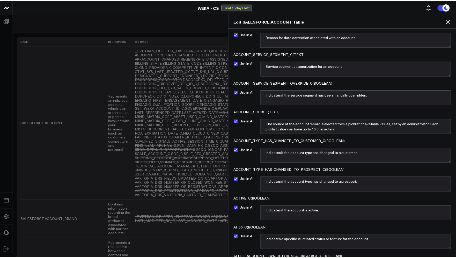
scroll to position [157, 0]
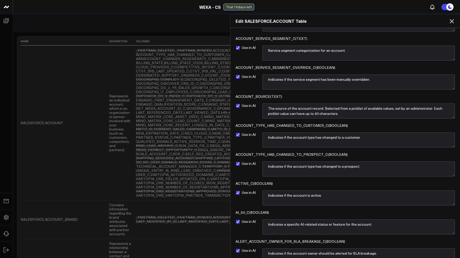
click at [453, 21] on icon at bounding box center [451, 21] width 6 height 6
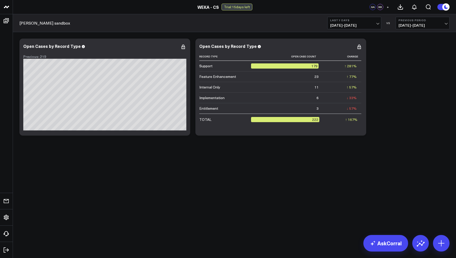
scroll to position [47, 0]
click at [391, 241] on link "AskCorral" at bounding box center [385, 243] width 45 height 17
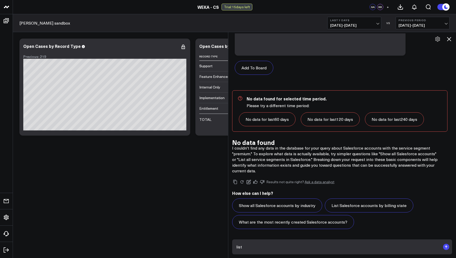
click at [321, 249] on textarea "list" at bounding box center [337, 246] width 205 height 9
drag, startPoint x: 282, startPoint y: 248, endPoint x: 223, endPoint y: 241, distance: 59.2
click at [223, 241] on body "WEKA - CS WEKA - CS Trial: 15 days left [GEOGRAPHIC_DATA] BB + [PERSON_NAME] sa…" at bounding box center [228, 129] width 456 height 258
paste textarea "CUSTOMER_SENTIMENT_CS_C"
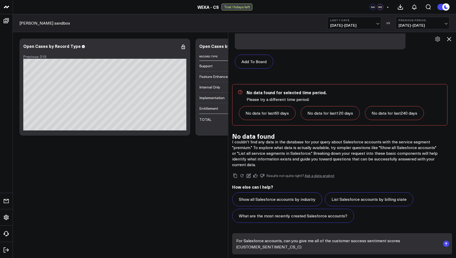
type textarea "For Salesforce accounts, can you give me all of the customer success sentiment …"
click at [448, 244] on rect "submit" at bounding box center [446, 244] width 6 height 6
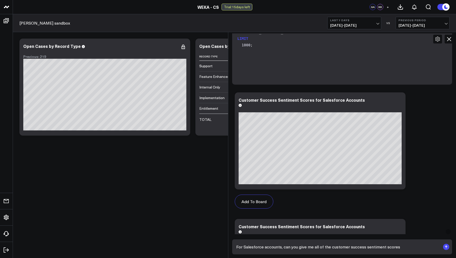
scroll to position [2526, 0]
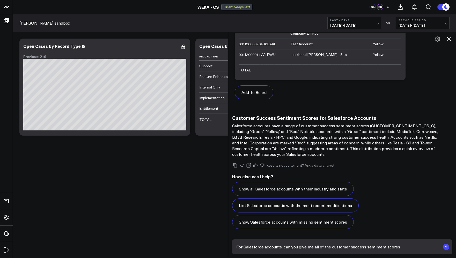
click at [284, 248] on textarea "For Salesforce accounts, can you give me all of the customer success sentiment …" at bounding box center [337, 246] width 205 height 9
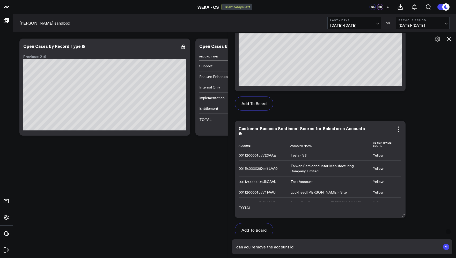
type textarea "can you remove the account id?"
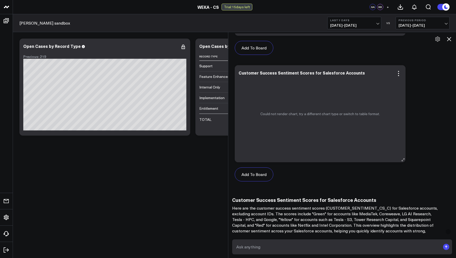
scroll to position [3032, 0]
click at [400, 72] on icon at bounding box center [398, 74] width 6 height 6
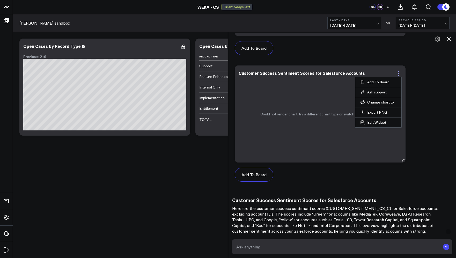
click at [400, 72] on icon at bounding box center [398, 74] width 6 height 6
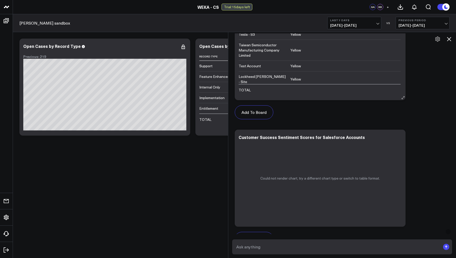
scroll to position [2938, 0]
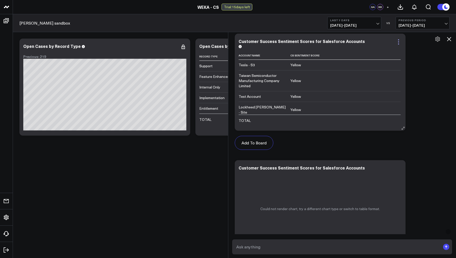
click at [400, 42] on icon at bounding box center [398, 42] width 6 height 6
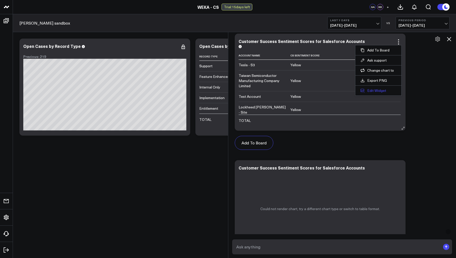
click at [374, 91] on button "Edit Widget" at bounding box center [378, 90] width 36 height 5
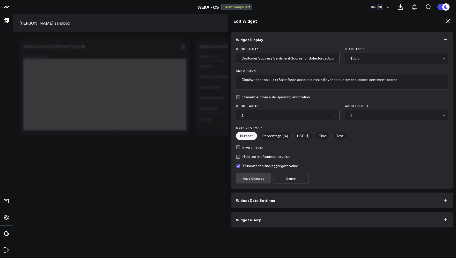
click at [262, 224] on button "Widget Query" at bounding box center [342, 220] width 222 height 16
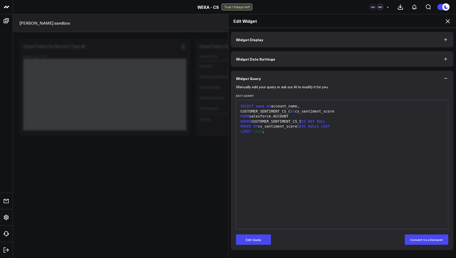
click at [265, 62] on button "Widget Date Settings" at bounding box center [342, 59] width 222 height 16
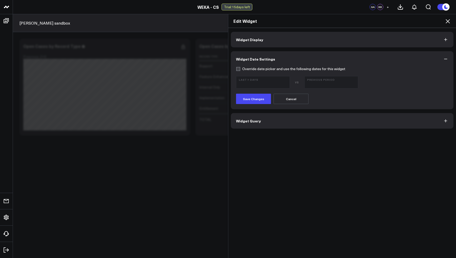
click at [273, 40] on button "Widget Display" at bounding box center [342, 40] width 222 height 16
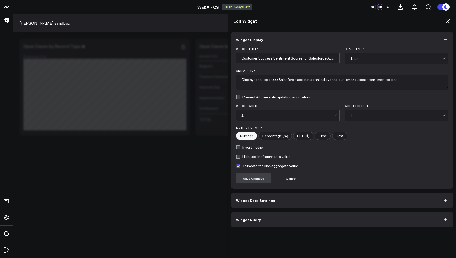
click at [286, 43] on button "Widget Display" at bounding box center [342, 40] width 222 height 16
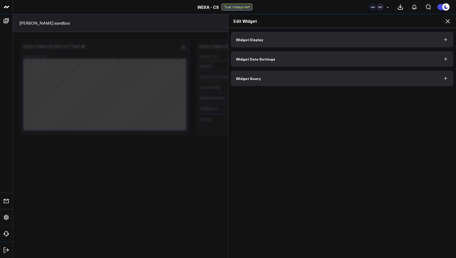
click at [446, 20] on icon at bounding box center [447, 21] width 6 height 6
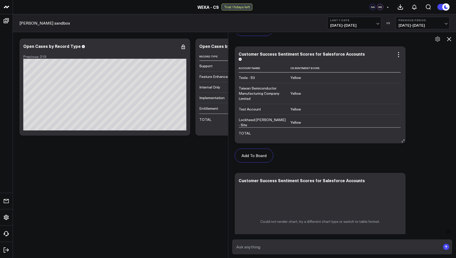
scroll to position [2923, 0]
